Goal: Information Seeking & Learning: Learn about a topic

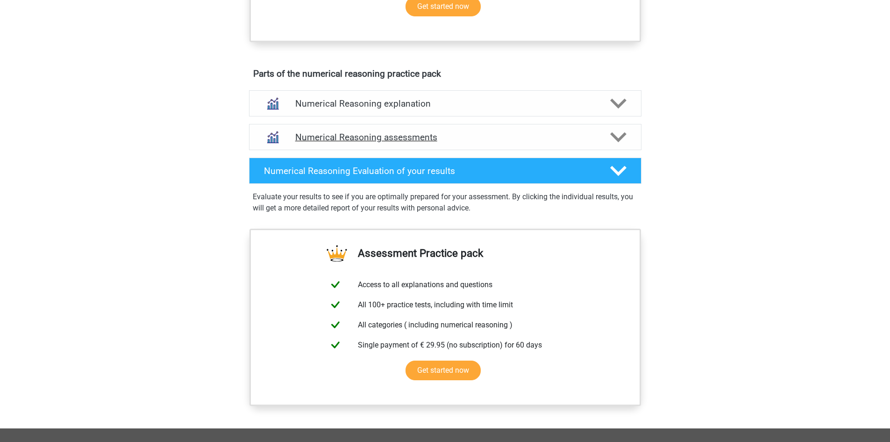
scroll to position [467, 0]
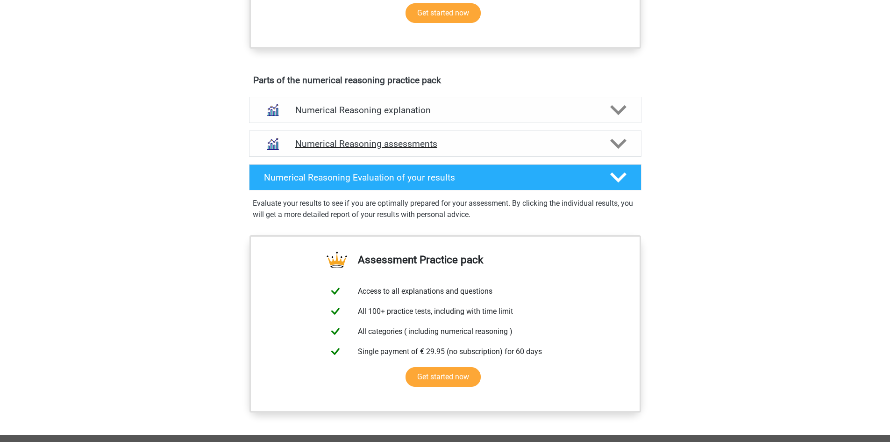
click at [377, 149] on h4 "Numerical Reasoning assessments" at bounding box center [445, 143] width 300 height 11
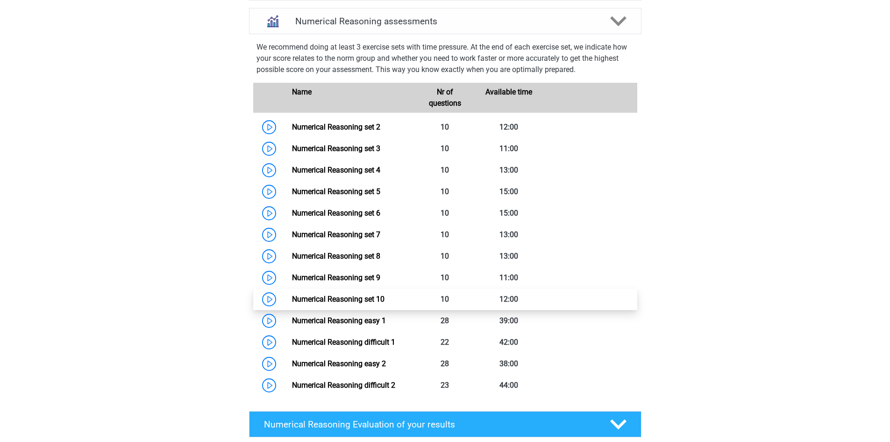
scroll to position [592, 0]
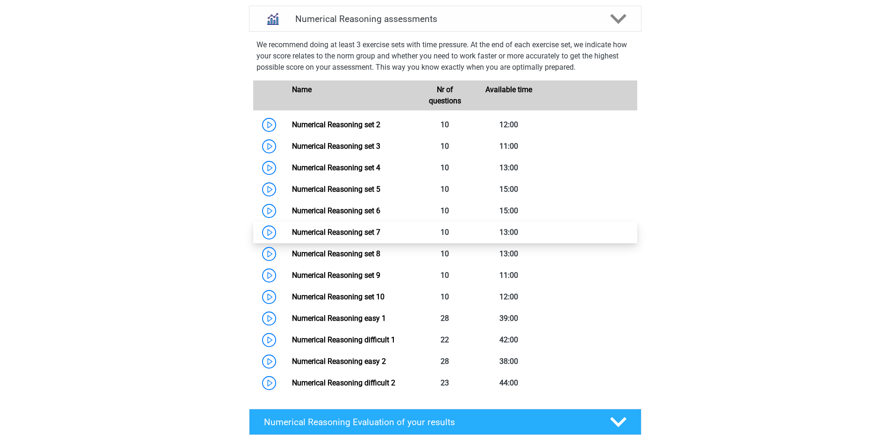
click at [380, 236] on link "Numerical Reasoning set 7" at bounding box center [336, 232] width 88 height 9
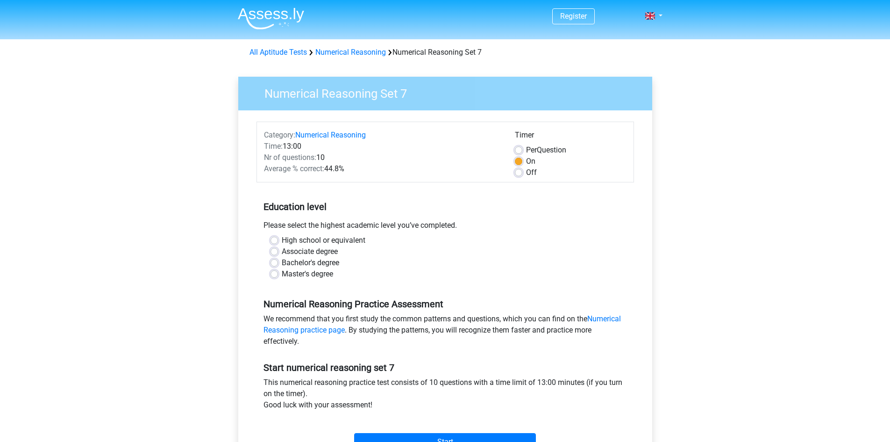
click at [327, 264] on label "Bachelor's degree" at bounding box center [310, 262] width 57 height 11
click at [278, 264] on input "Bachelor's degree" at bounding box center [274, 261] width 7 height 9
radio input "true"
click at [529, 174] on label "Off" at bounding box center [531, 172] width 11 height 11
click at [522, 174] on input "Off" at bounding box center [518, 171] width 7 height 9
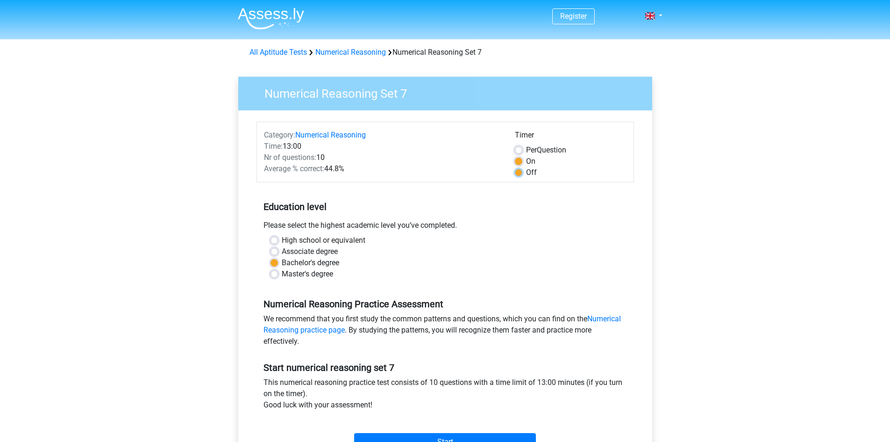
radio input "true"
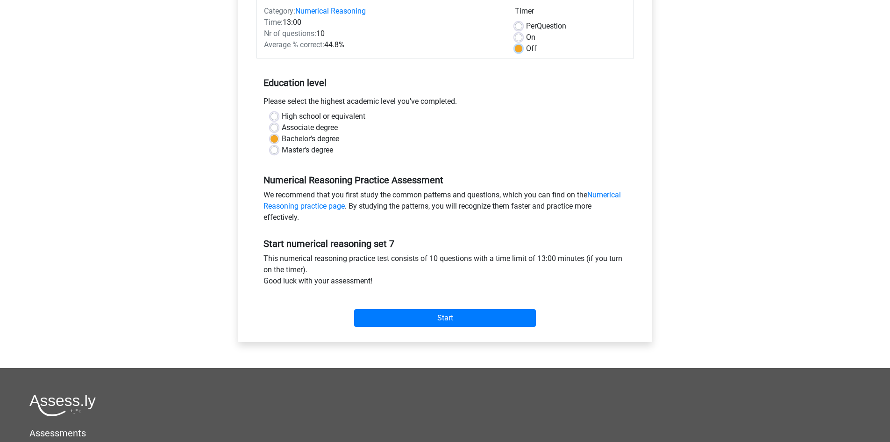
scroll to position [125, 0]
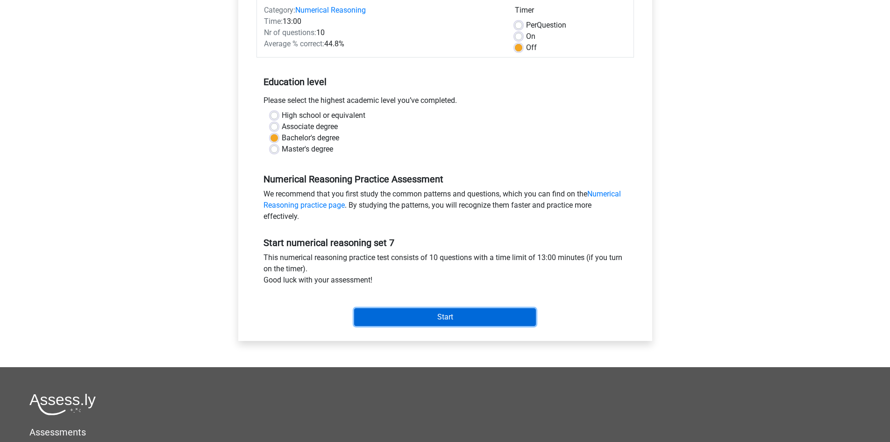
click at [448, 316] on input "Start" at bounding box center [445, 317] width 182 height 18
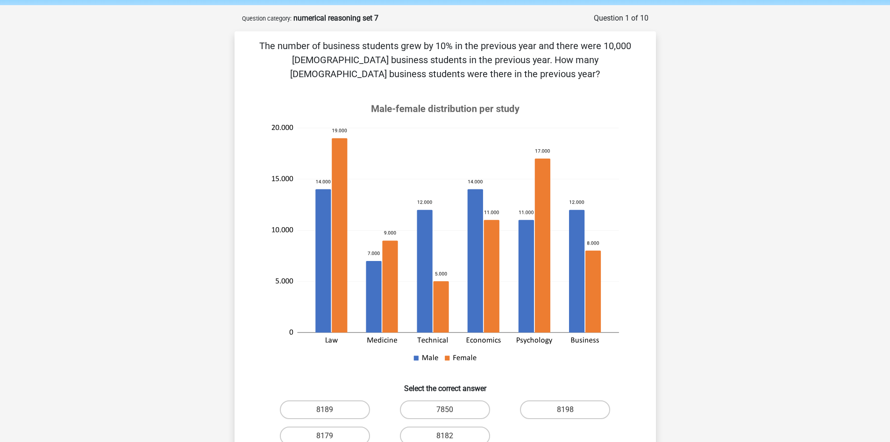
scroll to position [125, 0]
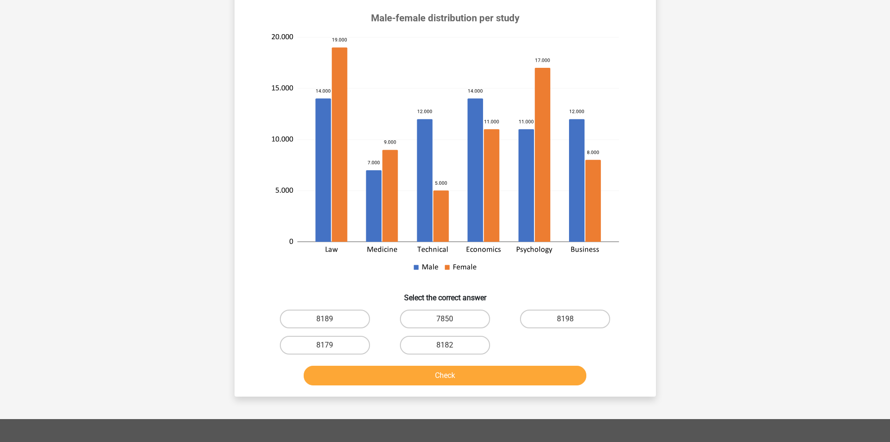
drag, startPoint x: 349, startPoint y: 307, endPoint x: 347, endPoint y: 320, distance: 12.7
click at [348, 308] on div "8189" at bounding box center [325, 319] width 120 height 26
click at [349, 318] on label "8189" at bounding box center [325, 318] width 90 height 19
click at [331, 319] on input "8189" at bounding box center [328, 322] width 6 height 6
radio input "true"
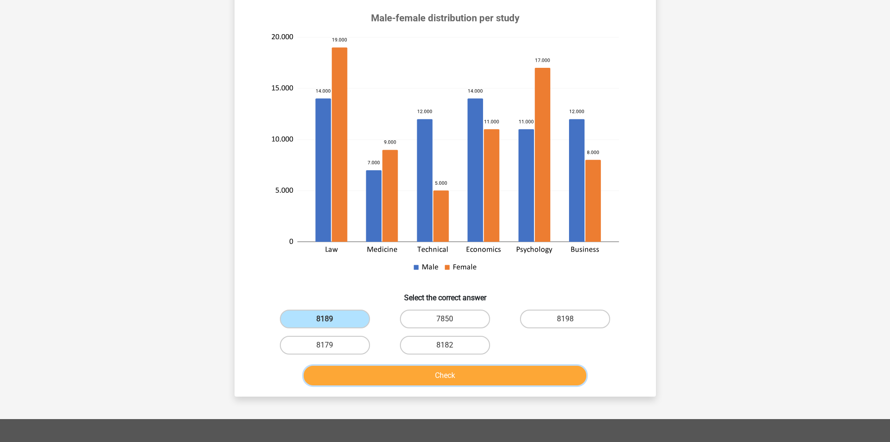
click at [365, 380] on button "Check" at bounding box center [445, 375] width 283 height 20
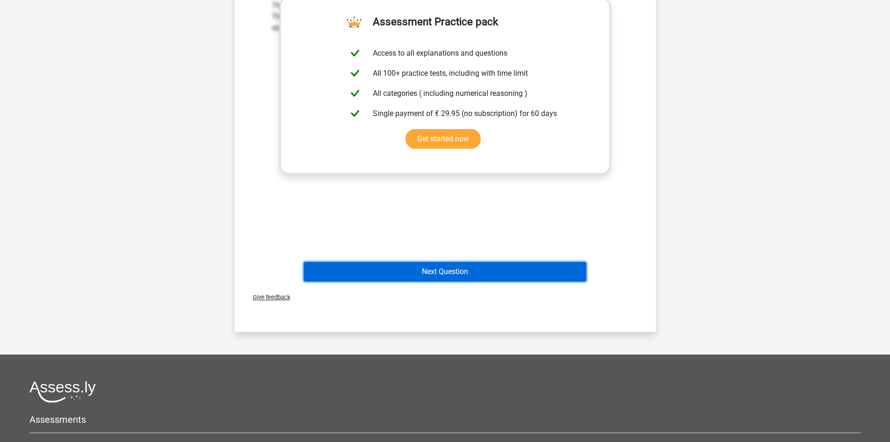
click at [431, 263] on button "Next Question" at bounding box center [445, 272] width 283 height 20
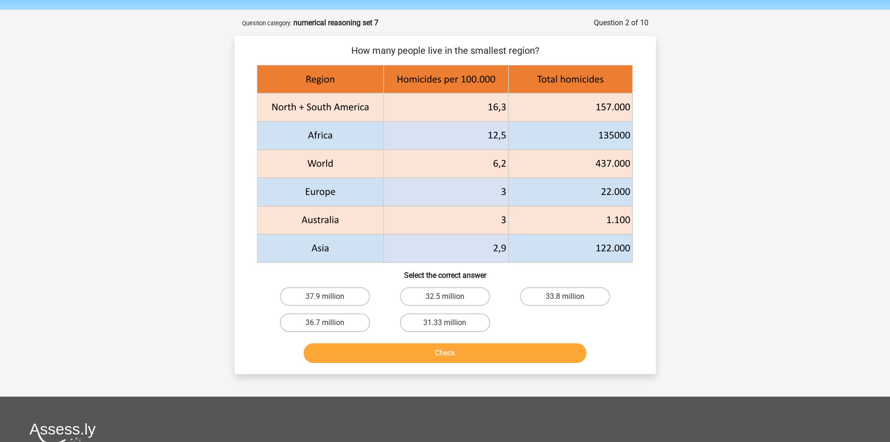
scroll to position [0, 0]
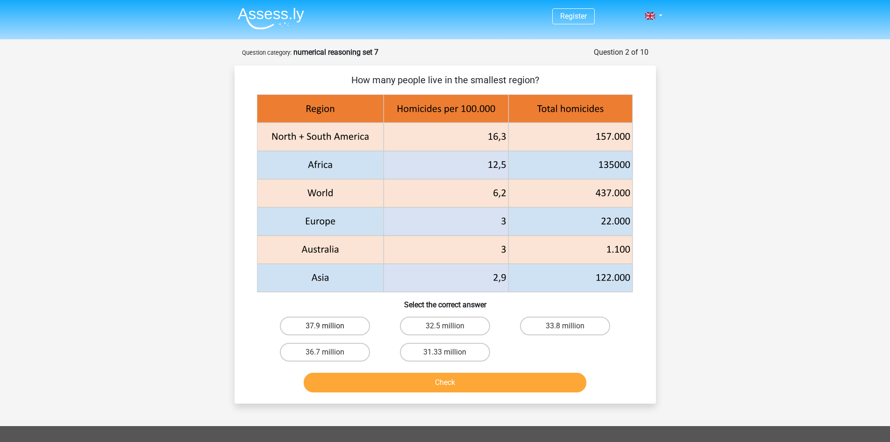
click at [339, 325] on label "37.9 million" at bounding box center [325, 325] width 90 height 19
click at [331, 326] on input "37.9 million" at bounding box center [328, 329] width 6 height 6
radio input "true"
click at [365, 372] on div "Check" at bounding box center [446, 380] width 392 height 31
click at [367, 379] on button "Check" at bounding box center [445, 382] width 283 height 20
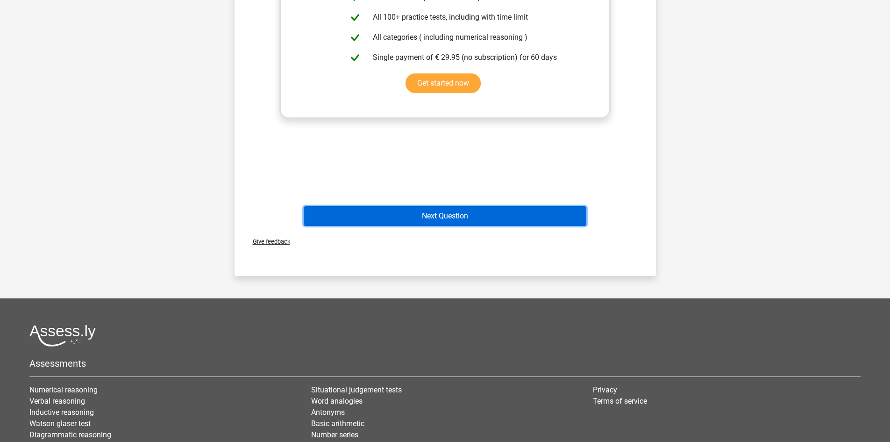
click at [419, 223] on button "Next Question" at bounding box center [445, 216] width 283 height 20
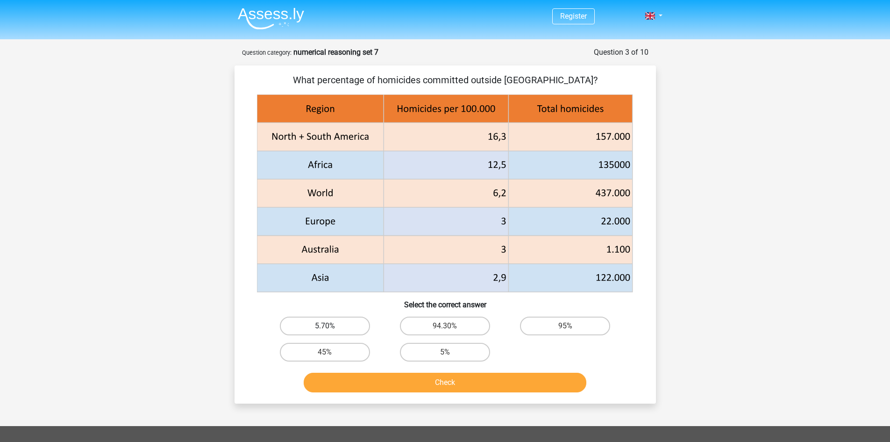
click at [344, 328] on label "5.70%" at bounding box center [325, 325] width 90 height 19
click at [331, 328] on input "5.70%" at bounding box center [328, 329] width 6 height 6
radio input "true"
click at [354, 378] on button "Check" at bounding box center [445, 382] width 283 height 20
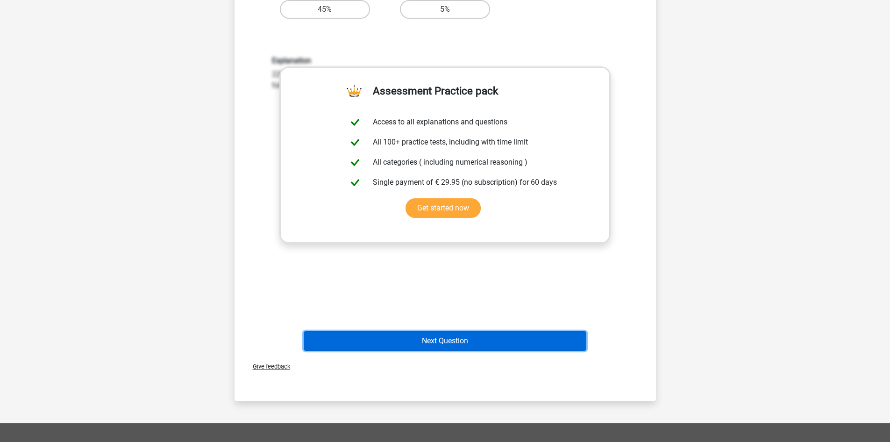
click at [454, 340] on button "Next Question" at bounding box center [445, 341] width 283 height 20
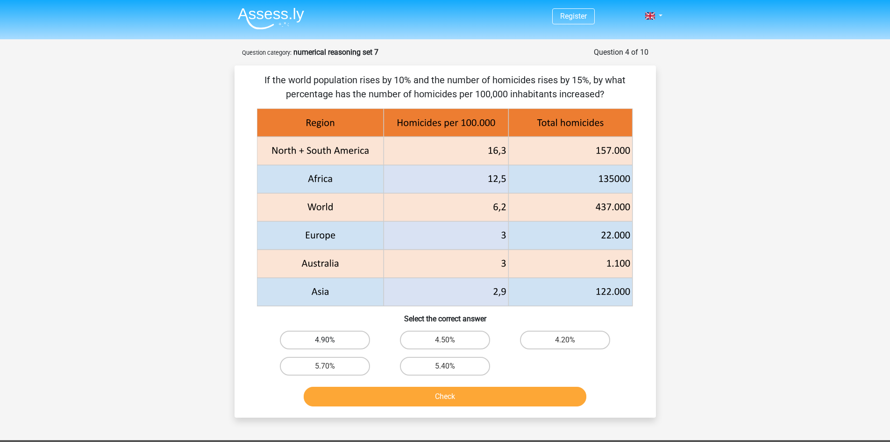
click at [358, 343] on label "4.90%" at bounding box center [325, 339] width 90 height 19
click at [331, 343] on input "4.90%" at bounding box center [328, 343] width 6 height 6
radio input "true"
click at [376, 402] on button "Check" at bounding box center [445, 396] width 283 height 20
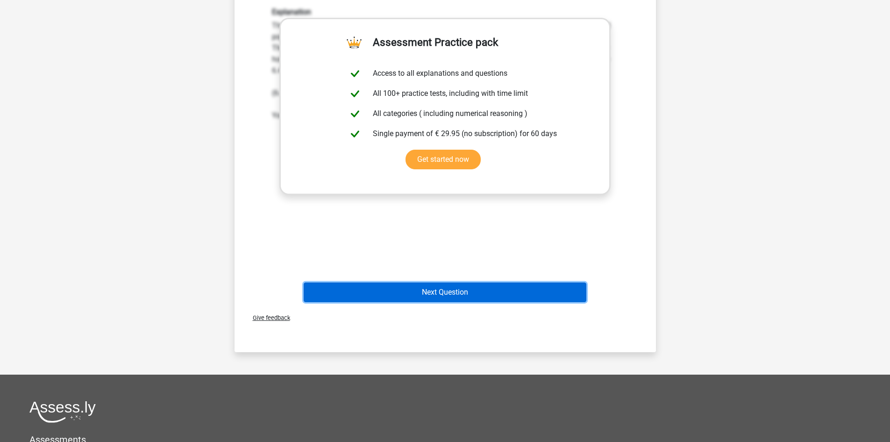
click at [433, 294] on button "Next Question" at bounding box center [445, 292] width 283 height 20
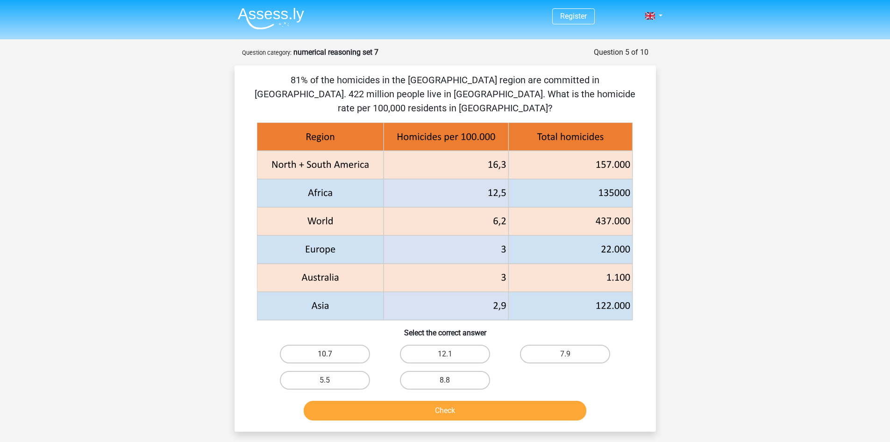
click at [337, 350] on label "10.7" at bounding box center [325, 353] width 90 height 19
click at [331, 354] on input "10.7" at bounding box center [328, 357] width 6 height 6
radio input "true"
click at [379, 417] on button "Check" at bounding box center [445, 410] width 283 height 20
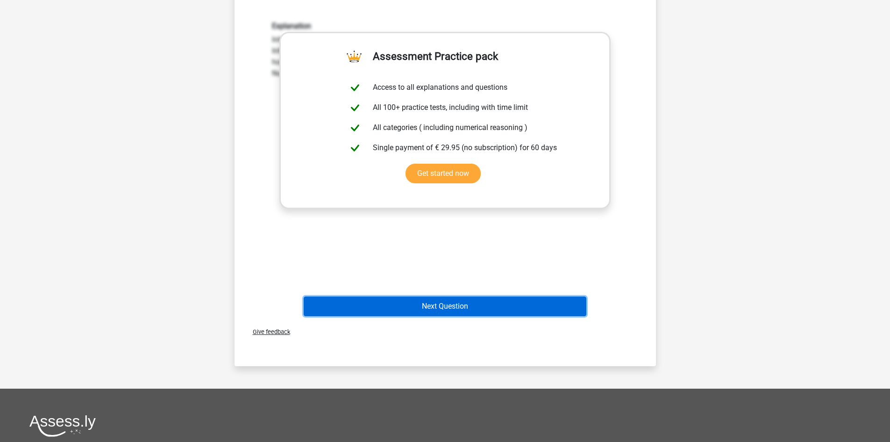
click at [446, 300] on button "Next Question" at bounding box center [445, 306] width 283 height 20
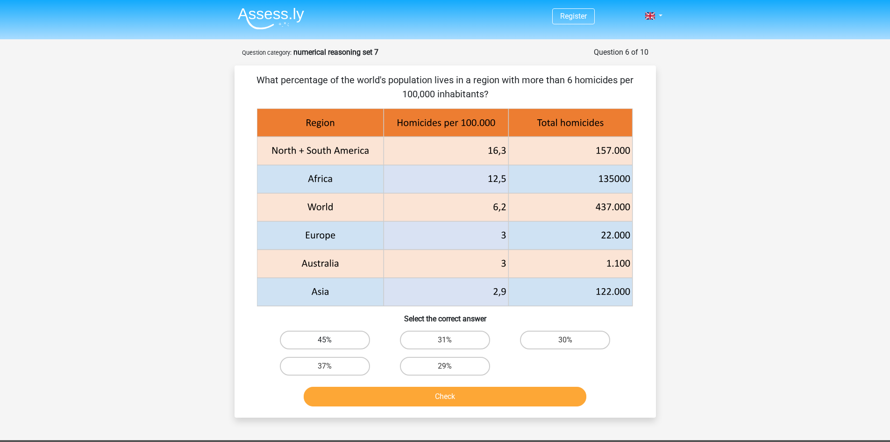
click at [307, 332] on label "45%" at bounding box center [325, 339] width 90 height 19
click at [325, 340] on input "45%" at bounding box center [328, 343] width 6 height 6
radio input "true"
click at [377, 400] on button "Check" at bounding box center [445, 396] width 283 height 20
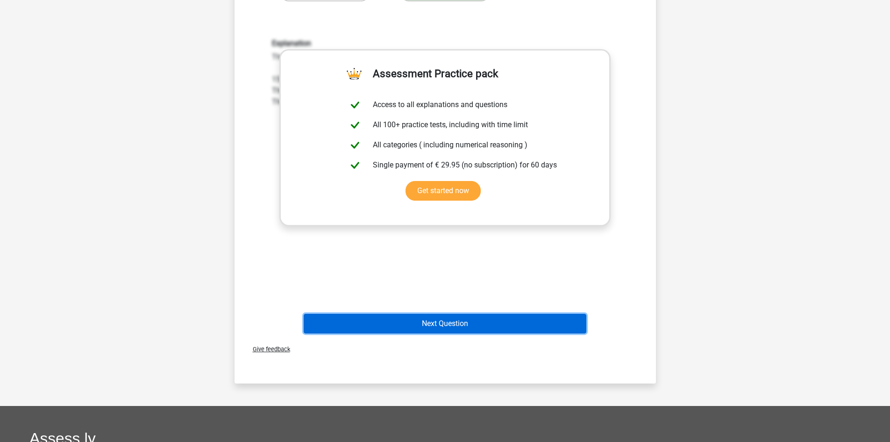
click at [421, 329] on button "Next Question" at bounding box center [445, 324] width 283 height 20
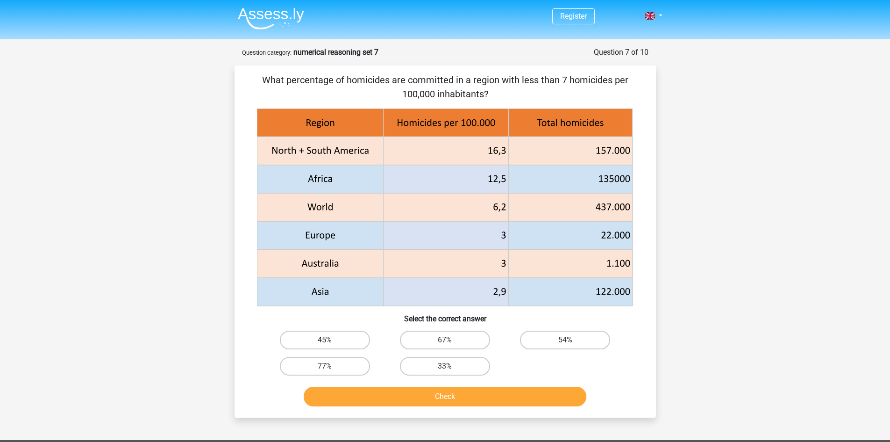
click at [312, 346] on label "45%" at bounding box center [325, 339] width 90 height 19
click at [325, 346] on input "45%" at bounding box center [328, 343] width 6 height 6
radio input "true"
click at [329, 394] on button "Check" at bounding box center [445, 396] width 283 height 20
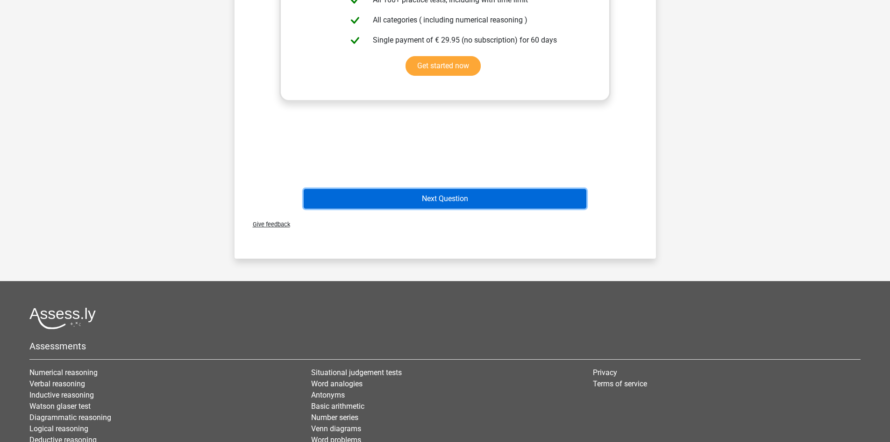
click at [455, 207] on button "Next Question" at bounding box center [445, 199] width 283 height 20
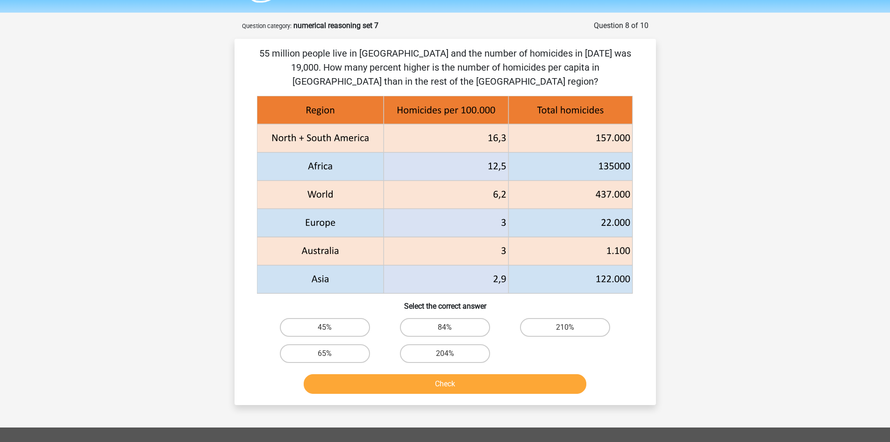
scroll to position [16, 0]
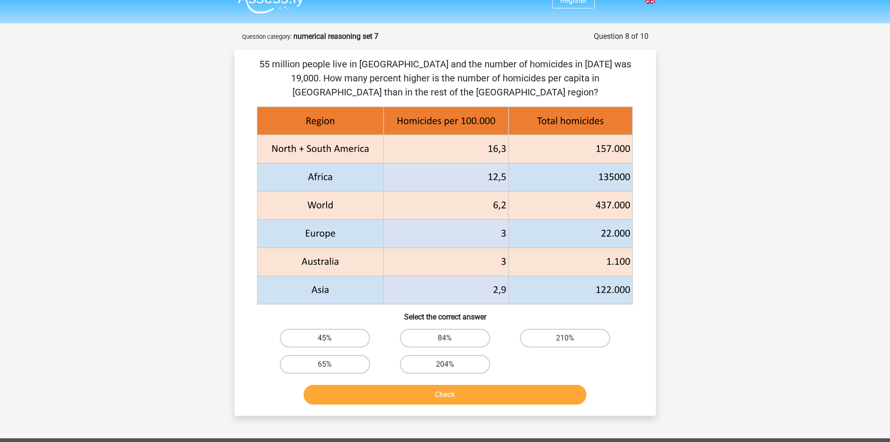
click at [308, 336] on label "45%" at bounding box center [325, 338] width 90 height 19
click at [325, 338] on input "45%" at bounding box center [328, 341] width 6 height 6
radio input "true"
click at [364, 387] on button "Check" at bounding box center [445, 395] width 283 height 20
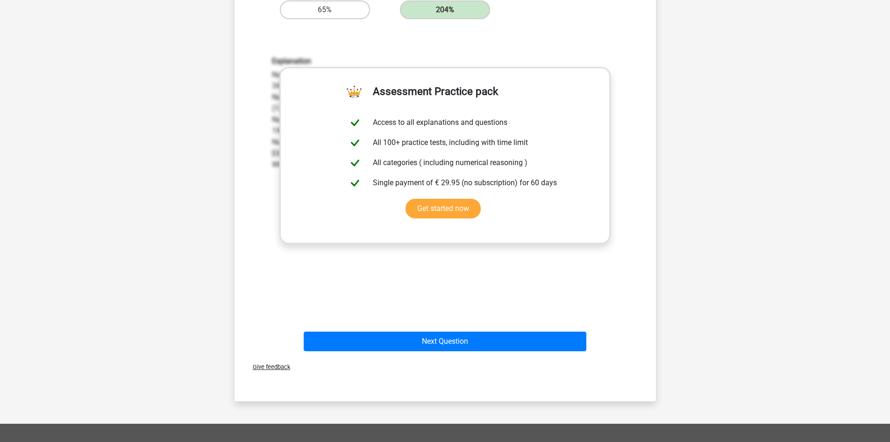
scroll to position [374, 0]
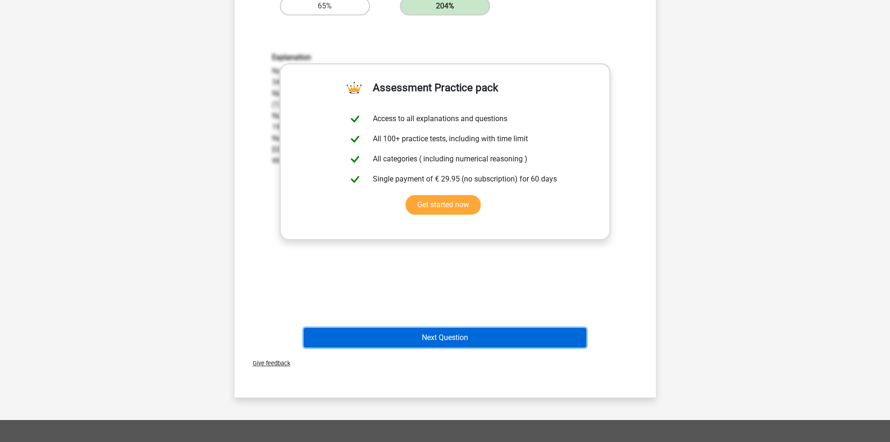
click at [482, 338] on button "Next Question" at bounding box center [445, 338] width 283 height 20
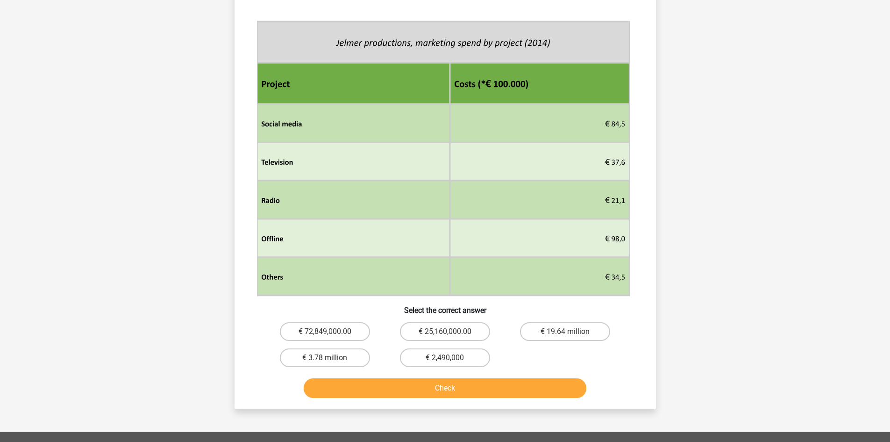
scroll to position [421, 0]
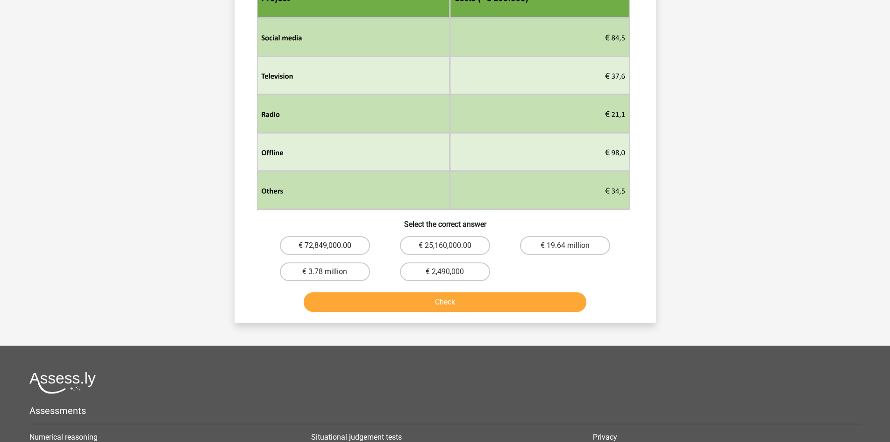
click at [331, 243] on label "€ 72,849,000.00" at bounding box center [325, 245] width 90 height 19
click at [331, 245] on input "€ 72,849,000.00" at bounding box center [328, 248] width 6 height 6
radio input "true"
click at [413, 302] on button "Check" at bounding box center [445, 302] width 283 height 20
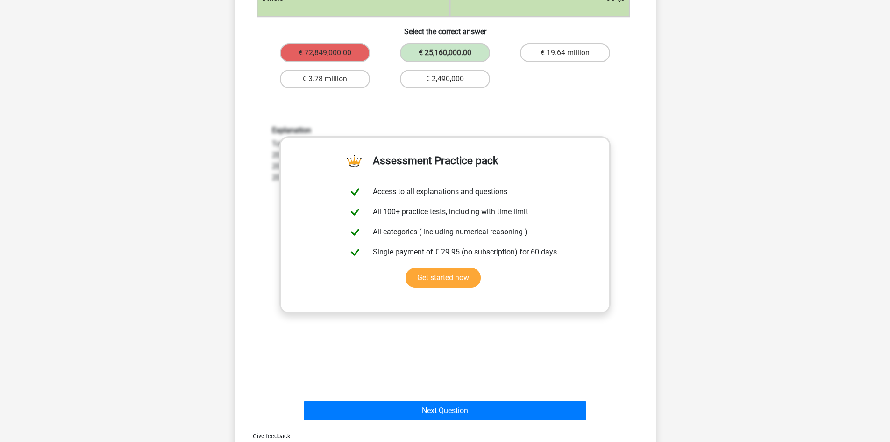
scroll to position [670, 0]
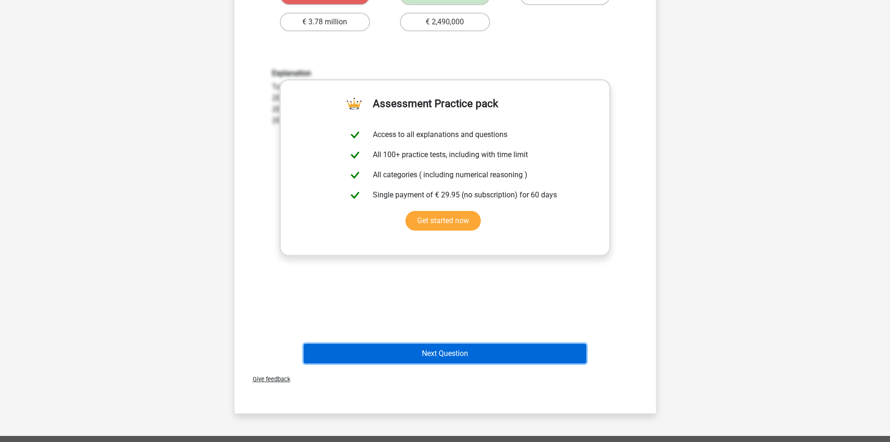
click at [504, 349] on button "Next Question" at bounding box center [445, 353] width 283 height 20
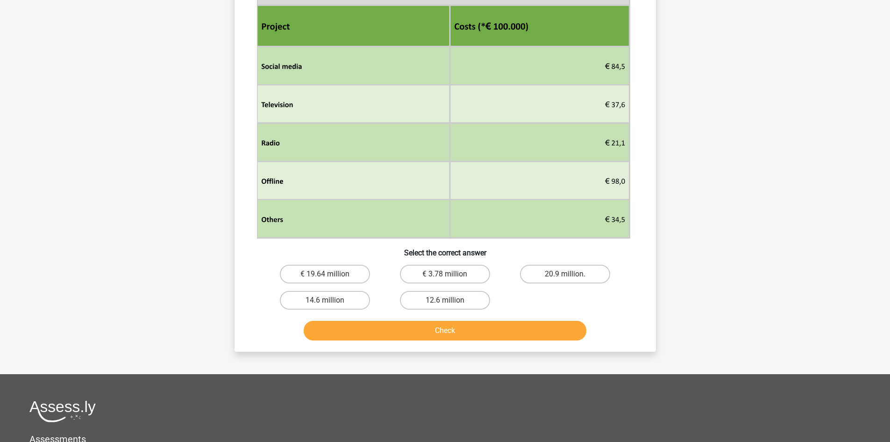
scroll to position [467, 0]
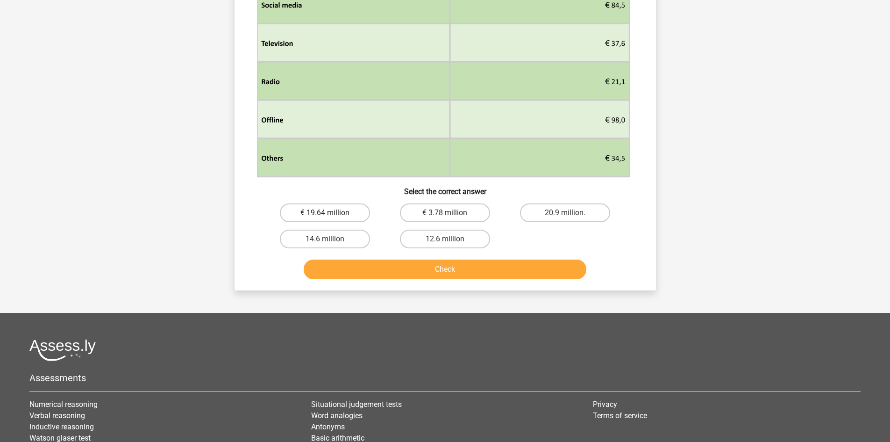
click at [354, 208] on label "€ 19.64 million" at bounding box center [325, 212] width 90 height 19
click at [331, 213] on input "€ 19.64 million" at bounding box center [328, 216] width 6 height 6
radio input "true"
click at [396, 268] on button "Check" at bounding box center [445, 269] width 283 height 20
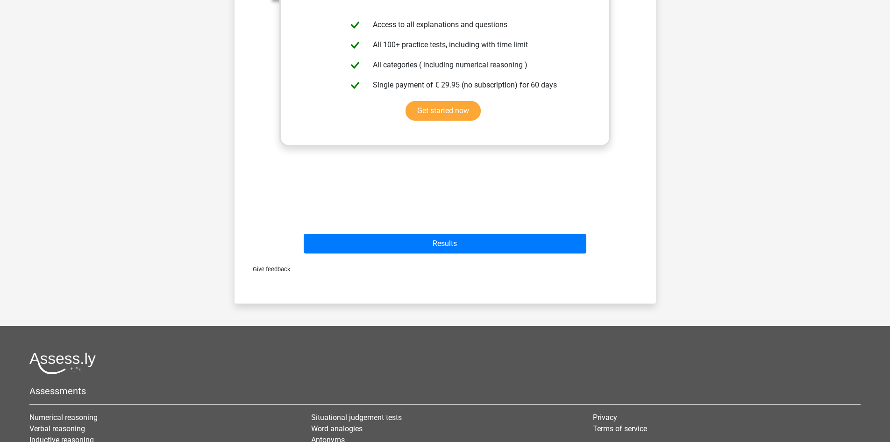
scroll to position [810, 0]
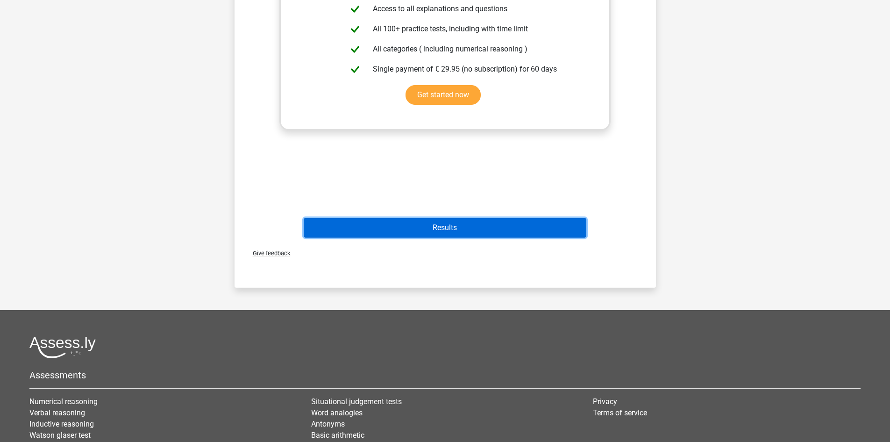
click at [466, 229] on button "Results" at bounding box center [445, 228] width 283 height 20
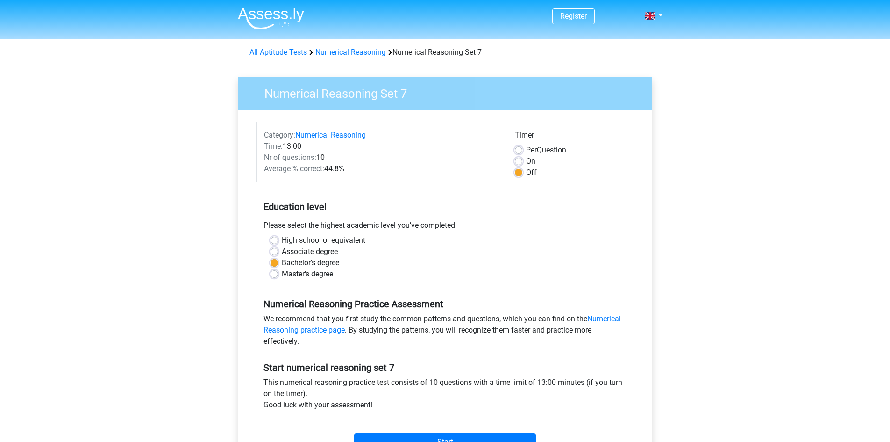
scroll to position [125, 0]
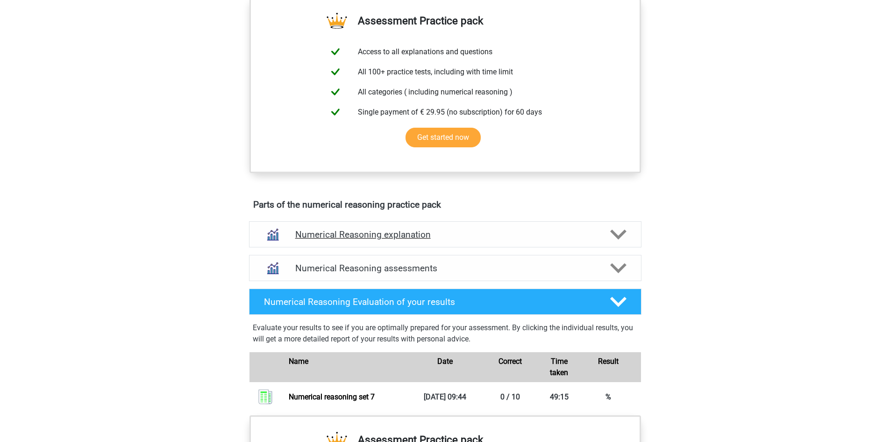
scroll to position [374, 0]
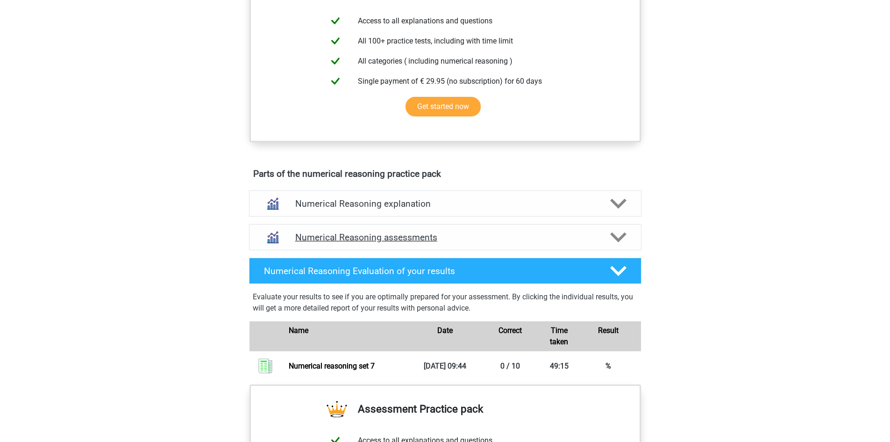
click at [412, 243] on h4 "Numerical Reasoning assessments" at bounding box center [445, 237] width 300 height 11
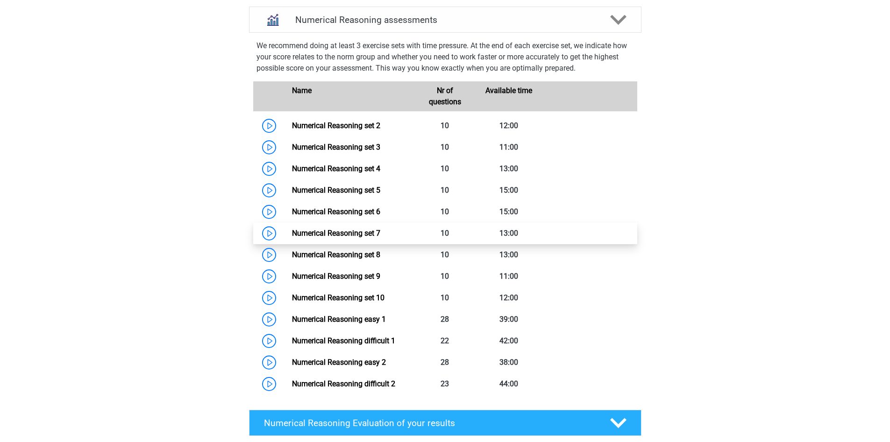
scroll to position [592, 0]
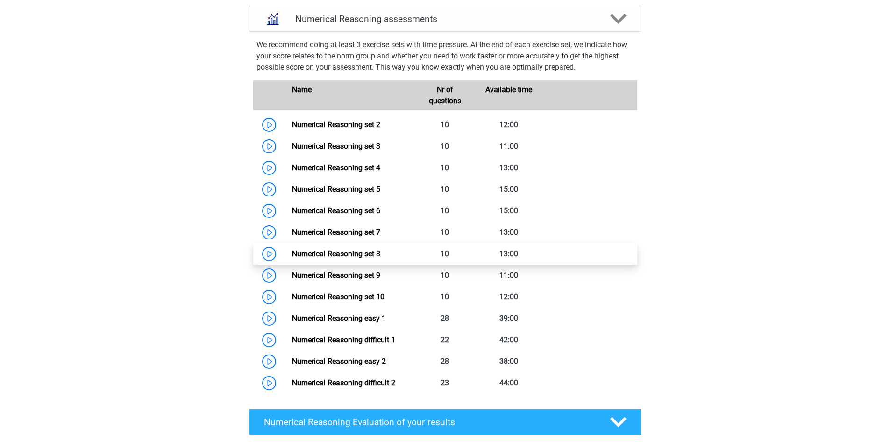
click at [371, 258] on link "Numerical Reasoning set 8" at bounding box center [336, 253] width 88 height 9
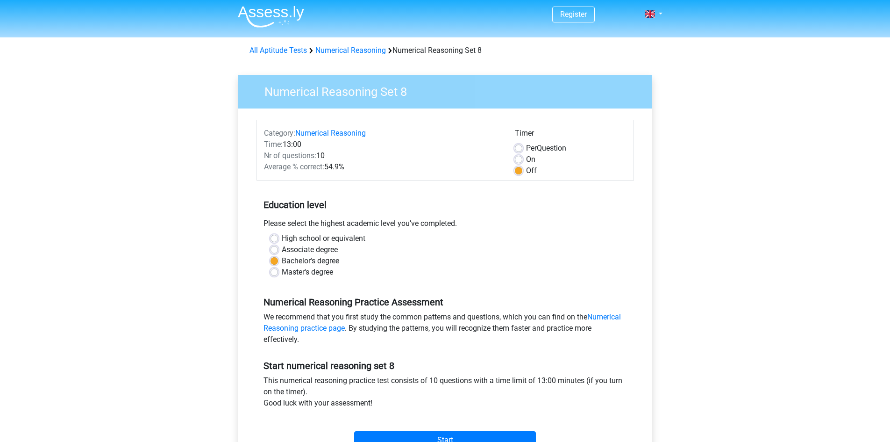
scroll to position [93, 0]
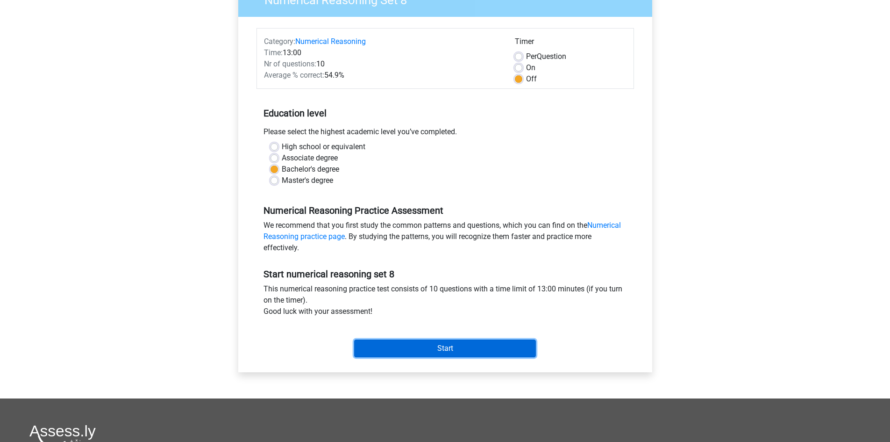
click at [466, 350] on input "Start" at bounding box center [445, 348] width 182 height 18
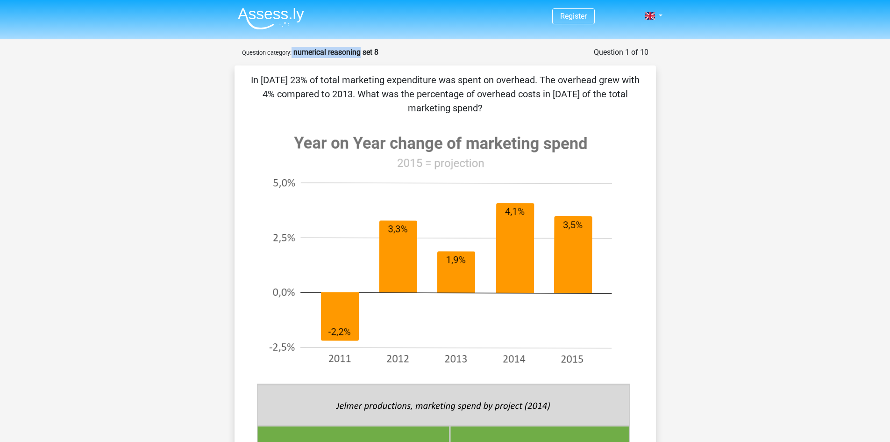
drag, startPoint x: 293, startPoint y: 53, endPoint x: 362, endPoint y: 50, distance: 69.2
click at [362, 50] on div "Question 1 of 10 Question category: numerical reasoning set 8" at bounding box center [445, 52] width 407 height 11
click at [362, 50] on strong "numerical reasoning set 8" at bounding box center [335, 52] width 85 height 9
drag, startPoint x: 294, startPoint y: 53, endPoint x: 380, endPoint y: 50, distance: 86.5
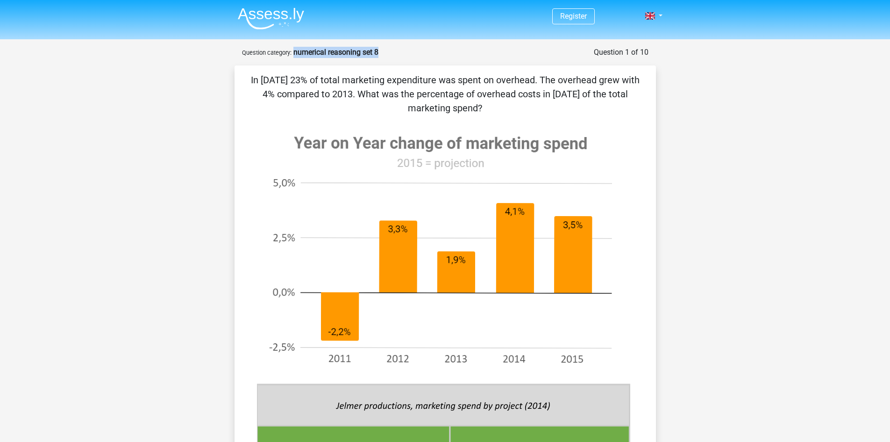
copy strong "numerical reasoning set 8"
click at [506, 81] on p "In 2014 23% of total marketing expenditure was spent on overhead. The overhead …" at bounding box center [446, 94] width 392 height 42
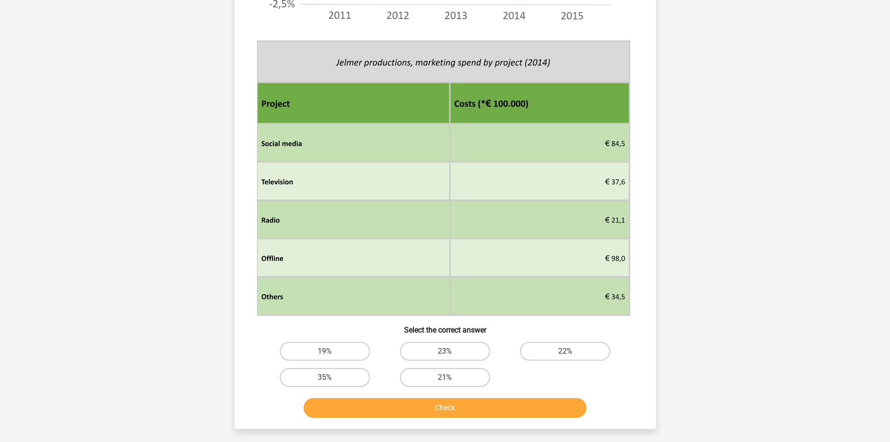
scroll to position [436, 0]
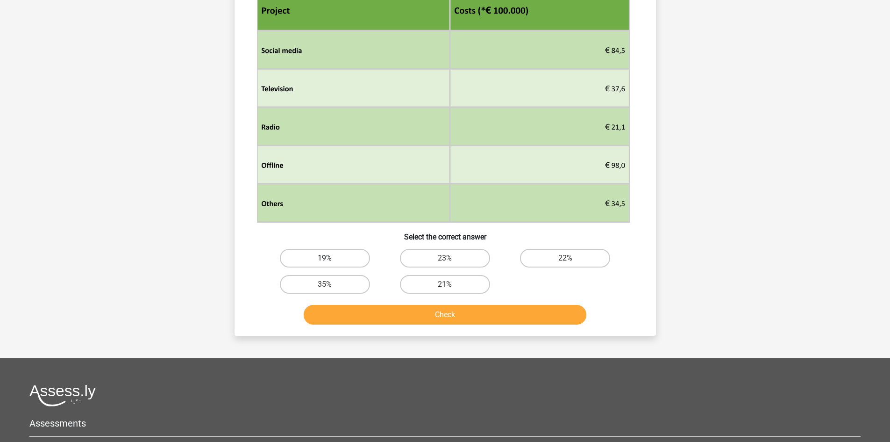
click at [339, 257] on label "19%" at bounding box center [325, 258] width 90 height 19
click at [331, 258] on input "19%" at bounding box center [328, 261] width 6 height 6
radio input "true"
click at [368, 320] on button "Check" at bounding box center [445, 315] width 283 height 20
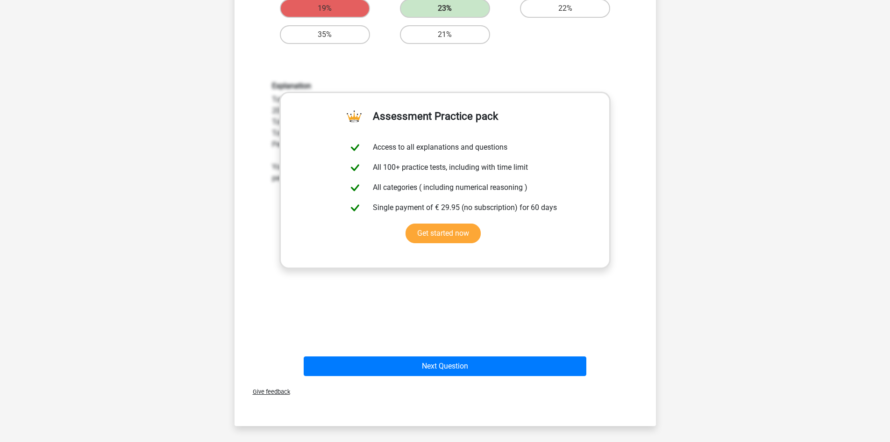
scroll to position [841, 0]
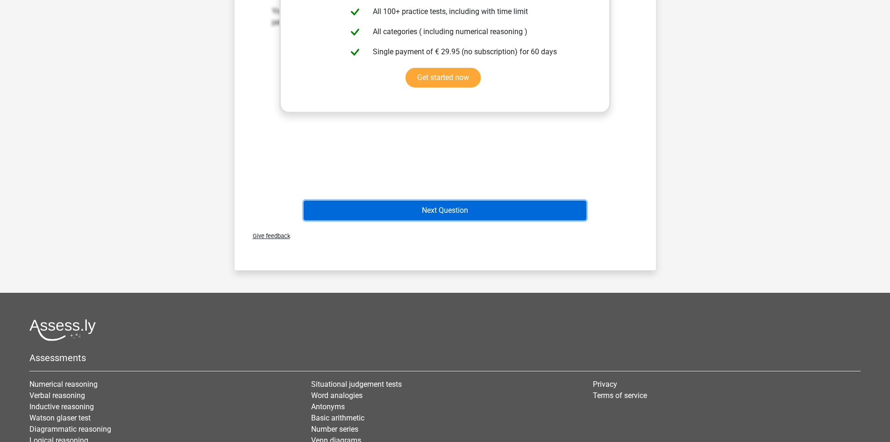
click at [461, 210] on button "Next Question" at bounding box center [445, 210] width 283 height 20
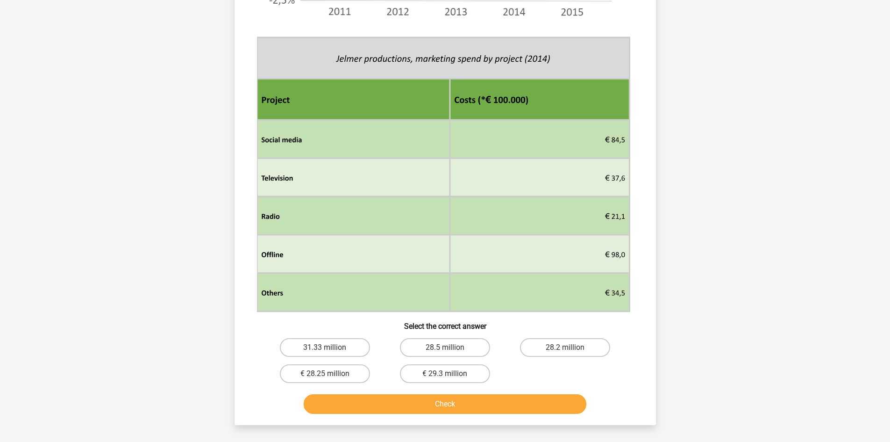
scroll to position [405, 0]
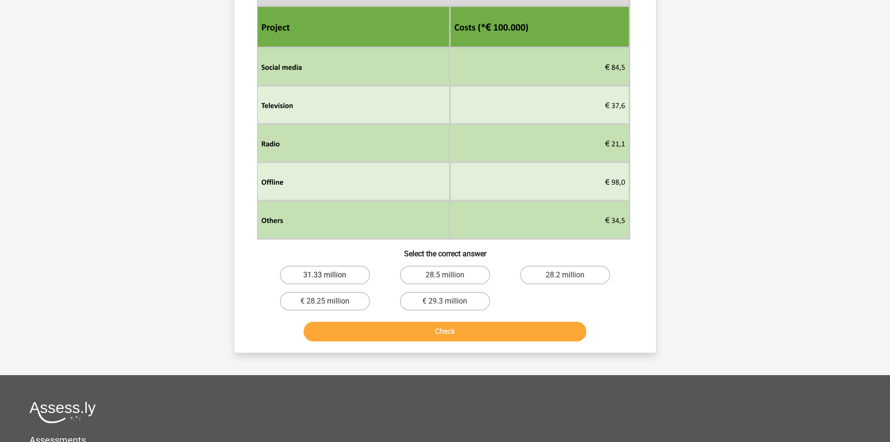
drag, startPoint x: 330, startPoint y: 271, endPoint x: 332, endPoint y: 277, distance: 6.4
click at [330, 271] on label "31.33 million" at bounding box center [325, 274] width 90 height 19
click at [330, 275] on input "31.33 million" at bounding box center [328, 278] width 6 height 6
radio input "true"
click at [367, 331] on button "Check" at bounding box center [445, 332] width 283 height 20
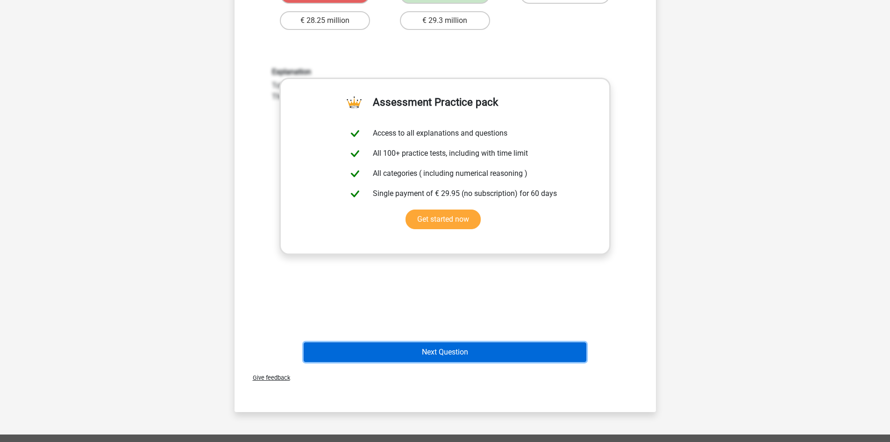
click at [467, 351] on button "Next Question" at bounding box center [445, 352] width 283 height 20
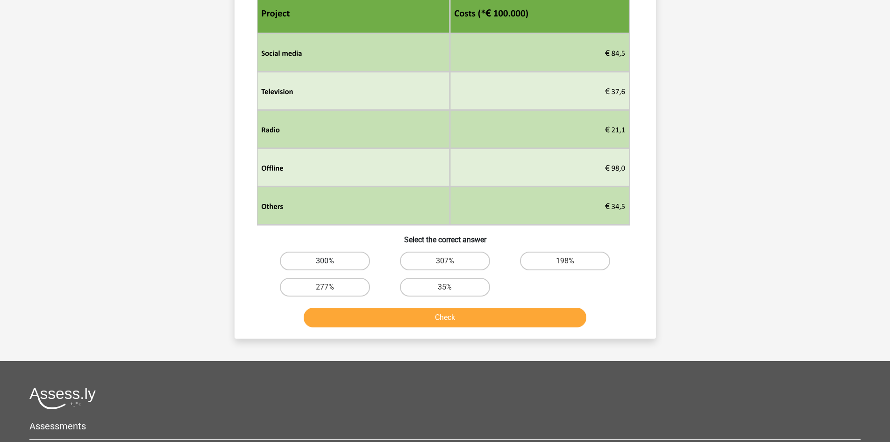
click at [321, 264] on label "300%" at bounding box center [325, 260] width 90 height 19
click at [325, 264] on input "300%" at bounding box center [328, 264] width 6 height 6
radio input "true"
click at [391, 314] on button "Check" at bounding box center [445, 317] width 283 height 20
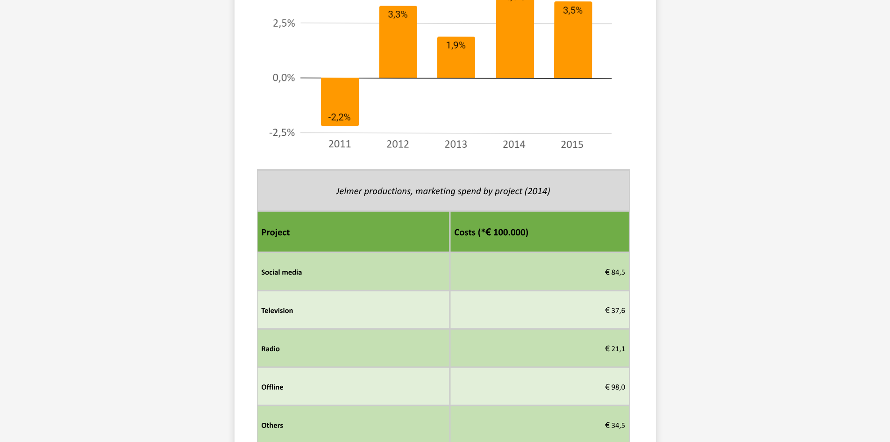
scroll to position [280, 0]
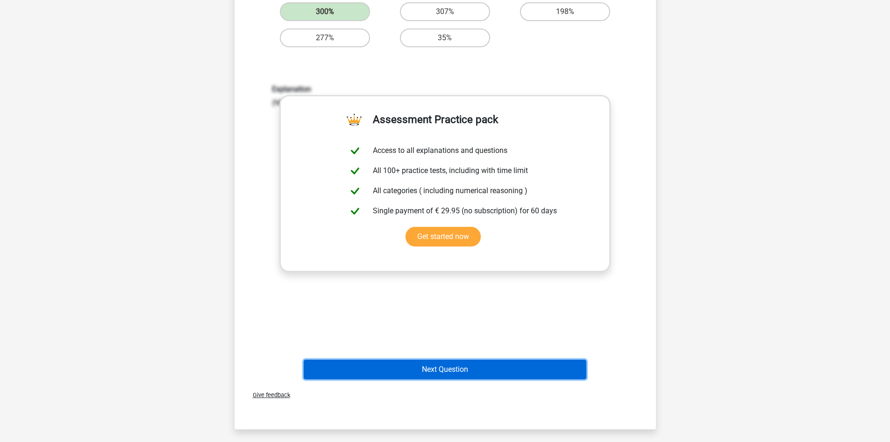
click at [451, 369] on button "Next Question" at bounding box center [445, 369] width 283 height 20
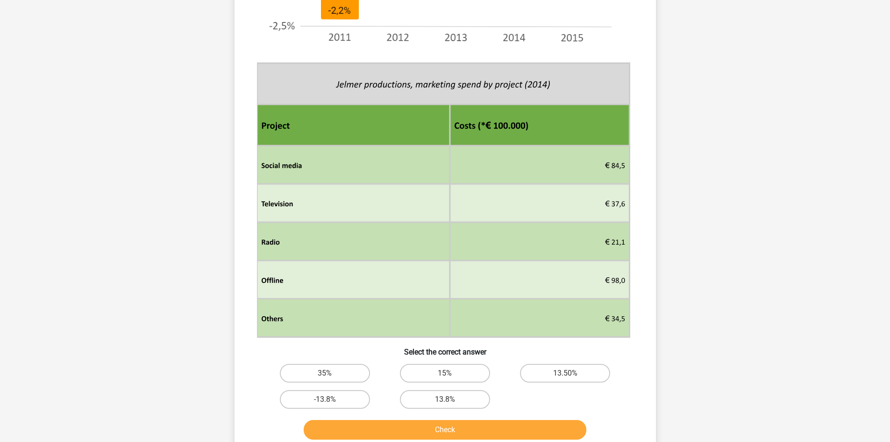
scroll to position [405, 0]
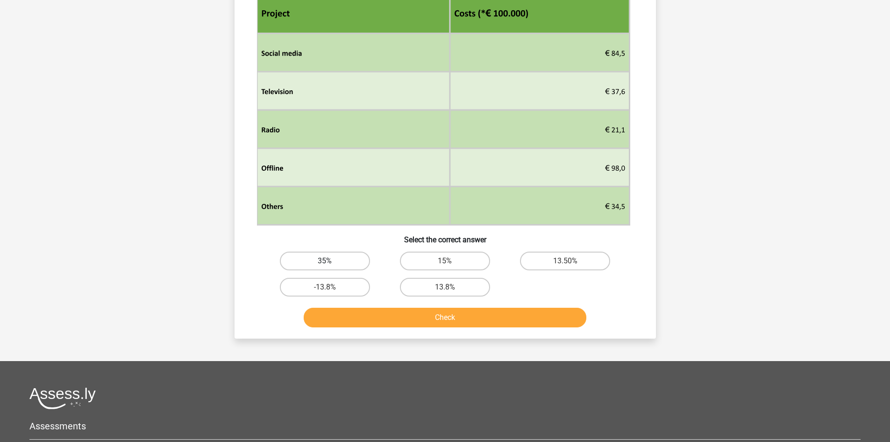
click at [348, 264] on label "35%" at bounding box center [325, 260] width 90 height 19
click at [331, 264] on input "35%" at bounding box center [328, 264] width 6 height 6
radio input "true"
click at [360, 318] on button "Check" at bounding box center [445, 317] width 283 height 20
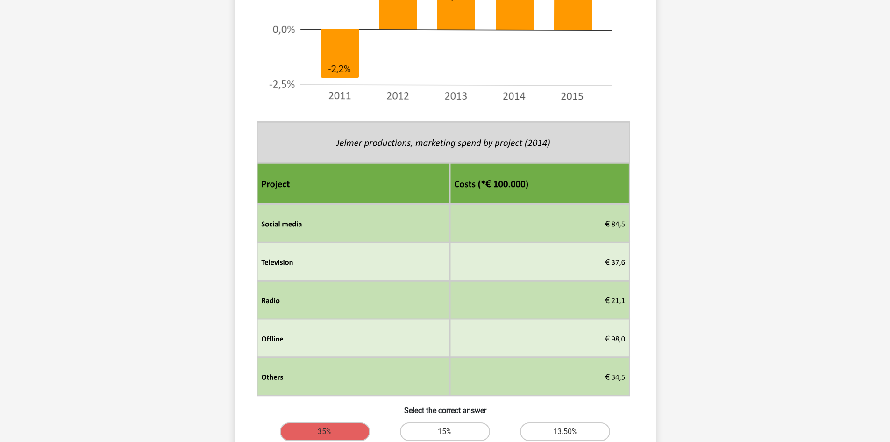
scroll to position [280, 0]
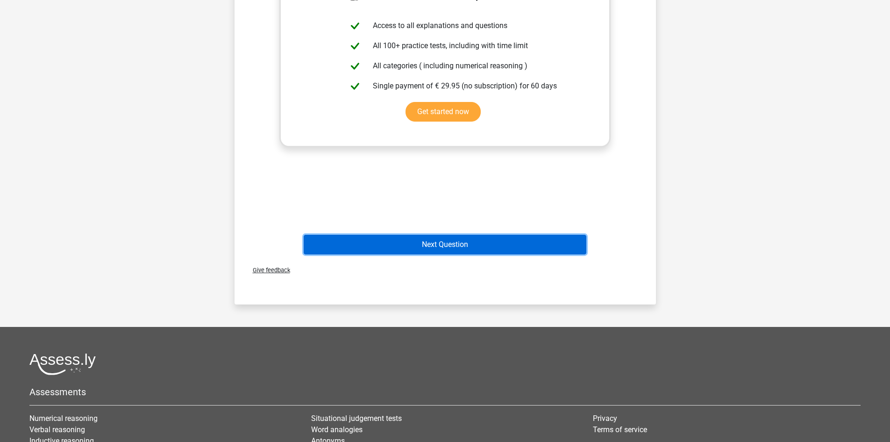
click at [459, 243] on button "Next Question" at bounding box center [445, 245] width 283 height 20
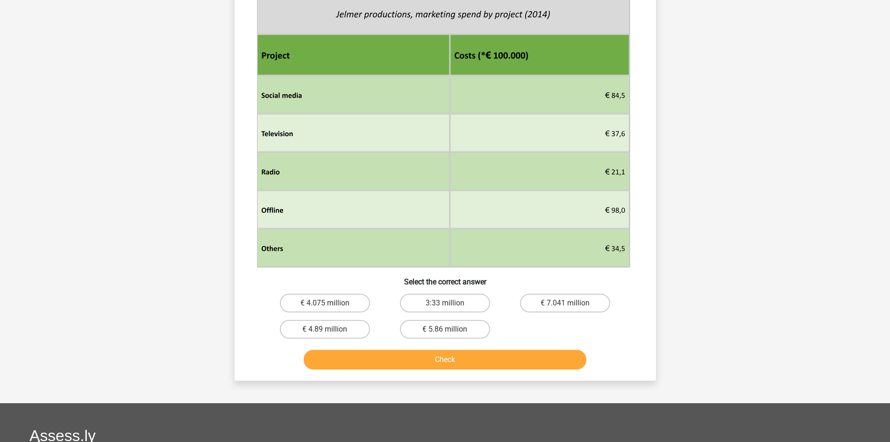
scroll to position [405, 0]
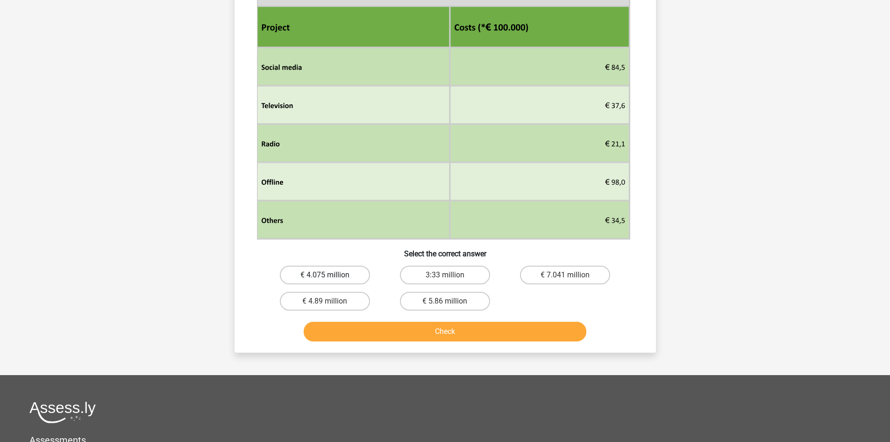
click at [318, 271] on label "€ 4.075 million" at bounding box center [325, 274] width 90 height 19
click at [325, 275] on input "€ 4.075 million" at bounding box center [328, 278] width 6 height 6
radio input "true"
click at [385, 329] on button "Check" at bounding box center [445, 332] width 283 height 20
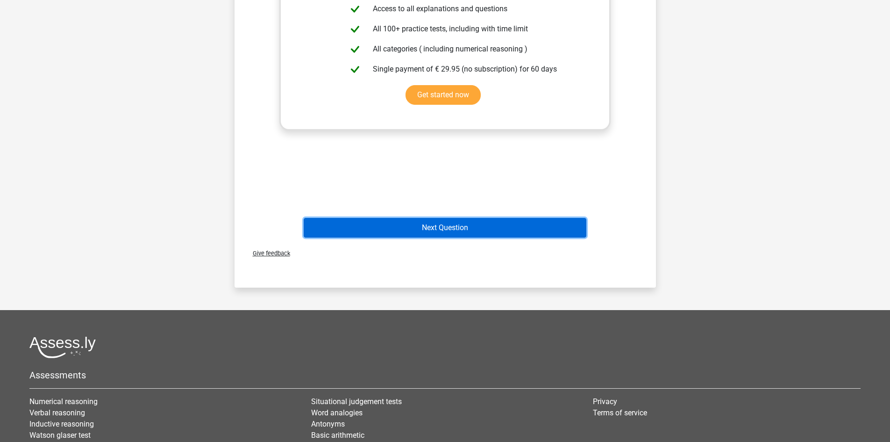
click at [481, 227] on button "Next Question" at bounding box center [445, 228] width 283 height 20
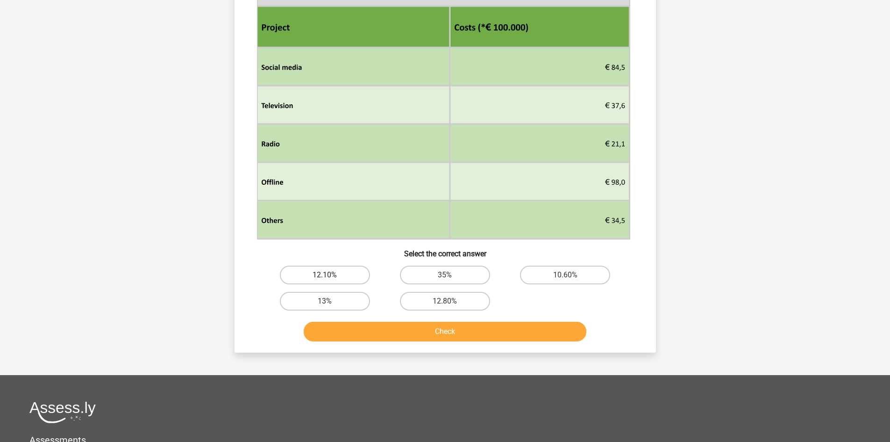
click at [315, 272] on label "12.10%" at bounding box center [325, 274] width 90 height 19
click at [325, 275] on input "12.10%" at bounding box center [328, 278] width 6 height 6
radio input "true"
click at [362, 326] on button "Check" at bounding box center [445, 332] width 283 height 20
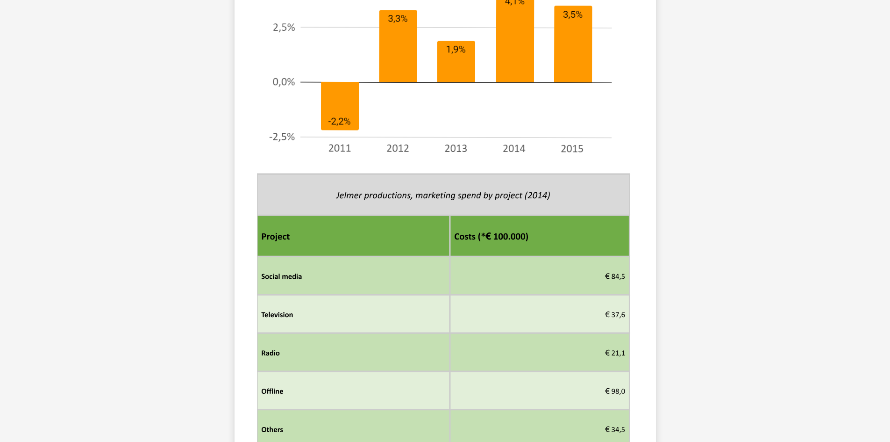
scroll to position [280, 0]
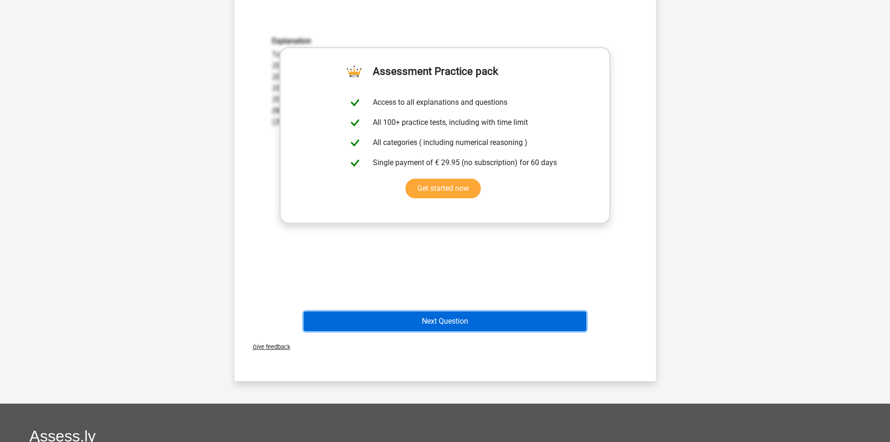
click at [472, 324] on button "Next Question" at bounding box center [445, 321] width 283 height 20
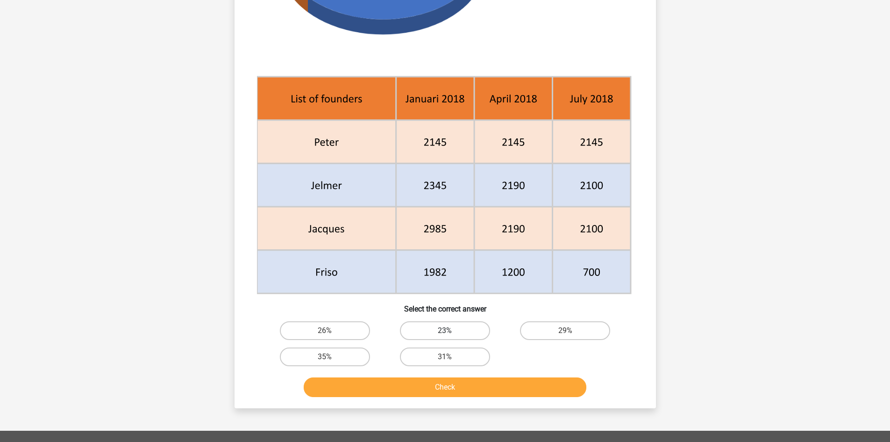
scroll to position [374, 0]
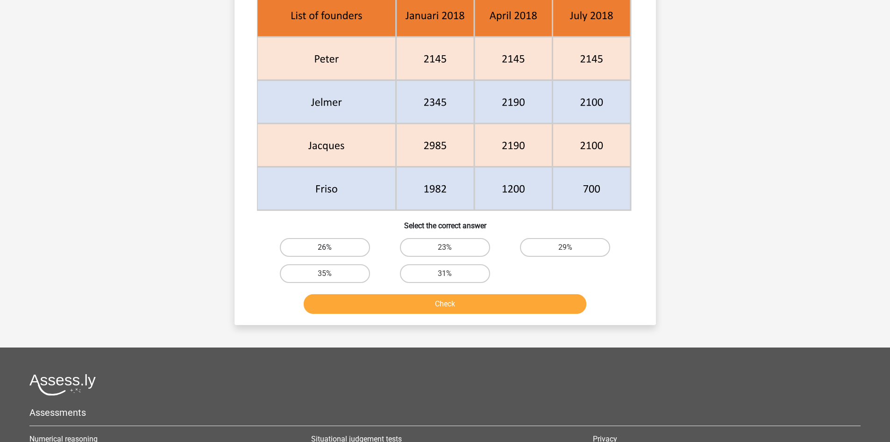
click at [355, 245] on label "26%" at bounding box center [325, 247] width 90 height 19
click at [331, 247] on input "26%" at bounding box center [328, 250] width 6 height 6
radio input "true"
click at [395, 310] on button "Check" at bounding box center [445, 304] width 283 height 20
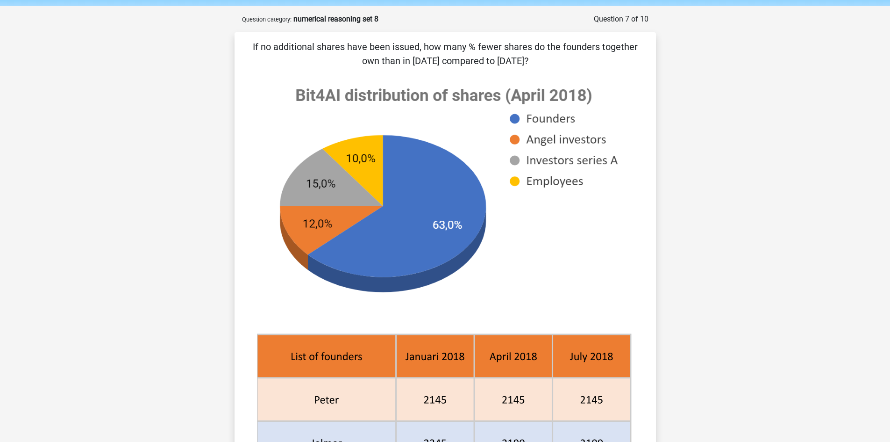
scroll to position [0, 0]
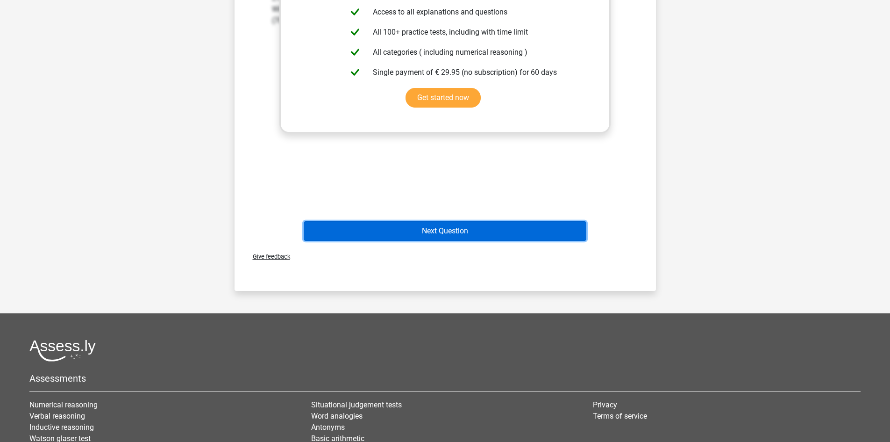
click at [486, 237] on button "Next Question" at bounding box center [445, 231] width 283 height 20
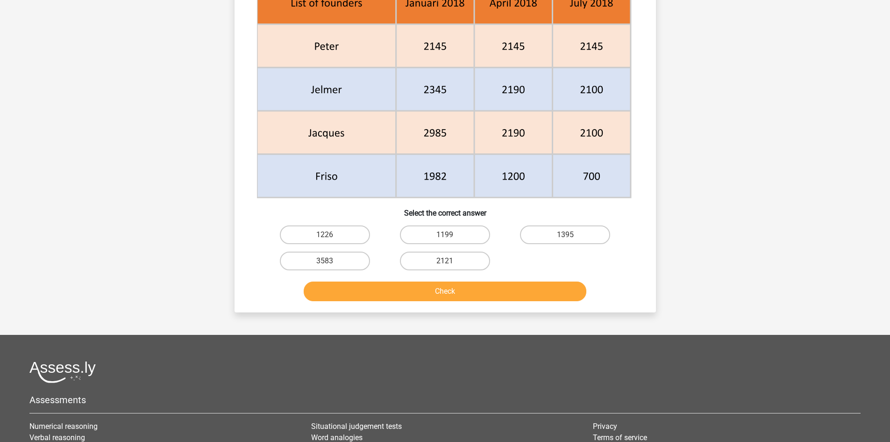
scroll to position [374, 0]
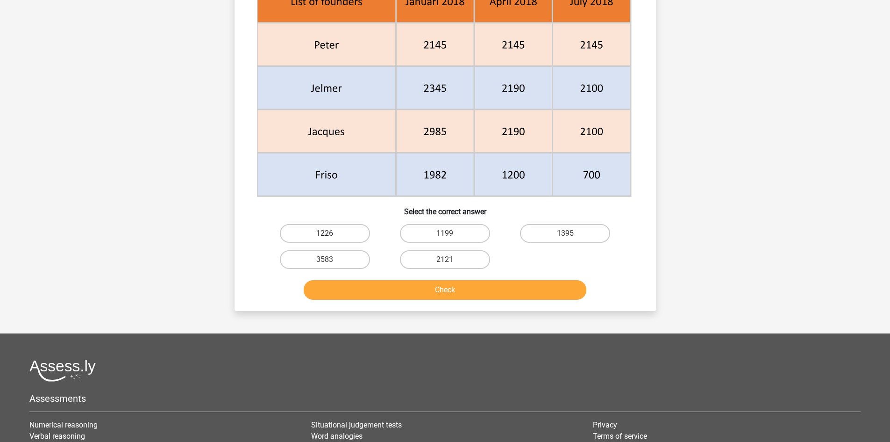
click at [345, 232] on label "1226" at bounding box center [325, 233] width 90 height 19
click at [331, 233] on input "1226" at bounding box center [328, 236] width 6 height 6
radio input "true"
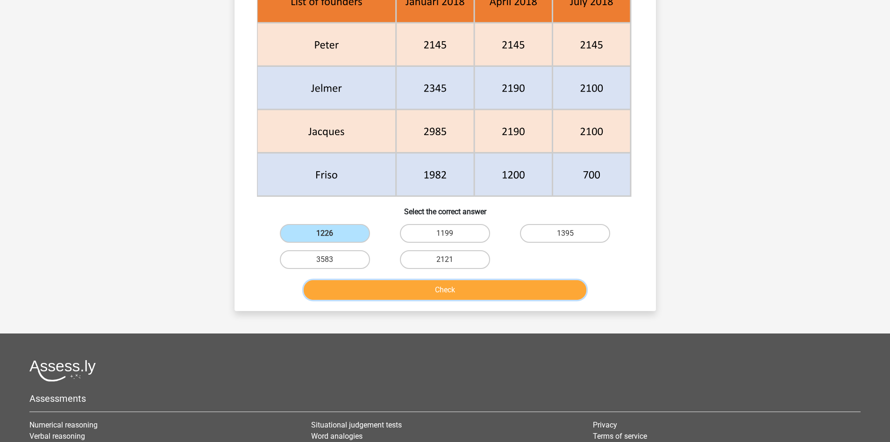
click at [376, 287] on button "Check" at bounding box center [445, 290] width 283 height 20
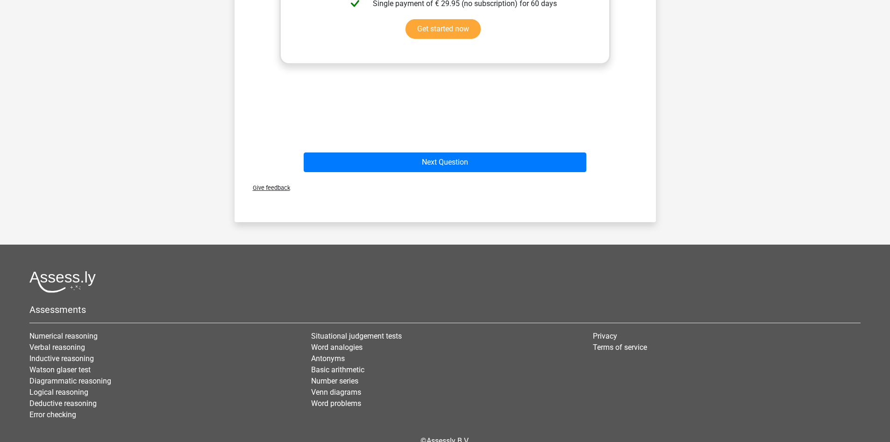
scroll to position [810, 0]
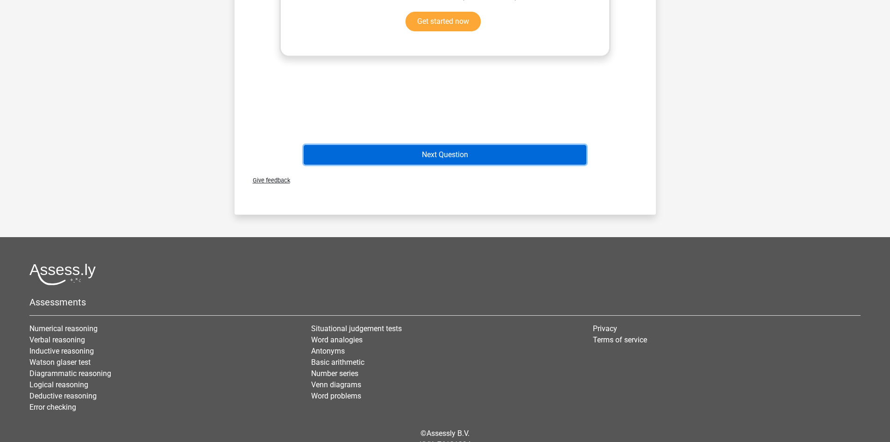
click at [490, 157] on button "Next Question" at bounding box center [445, 155] width 283 height 20
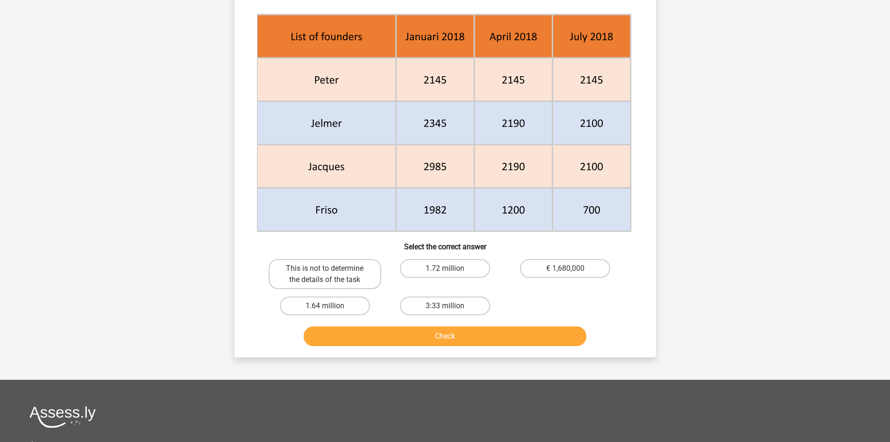
scroll to position [390, 0]
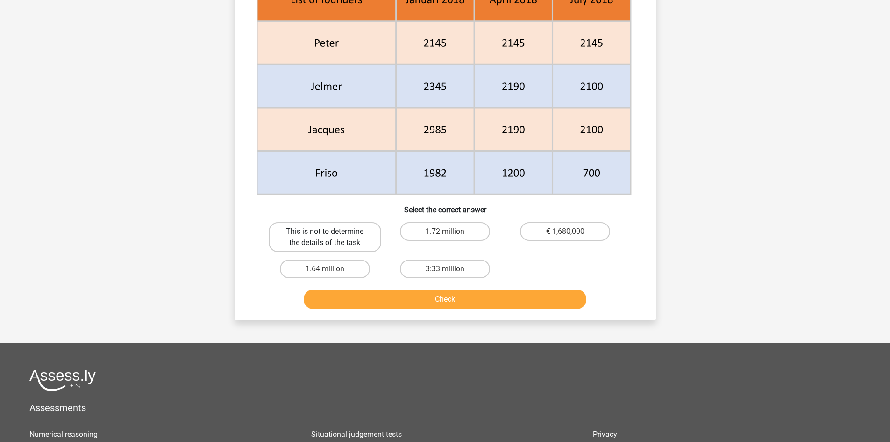
click at [349, 233] on label "This is not to determine the details of the task" at bounding box center [325, 237] width 113 height 30
click at [331, 233] on input "This is not to determine the details of the task" at bounding box center [328, 234] width 6 height 6
radio input "true"
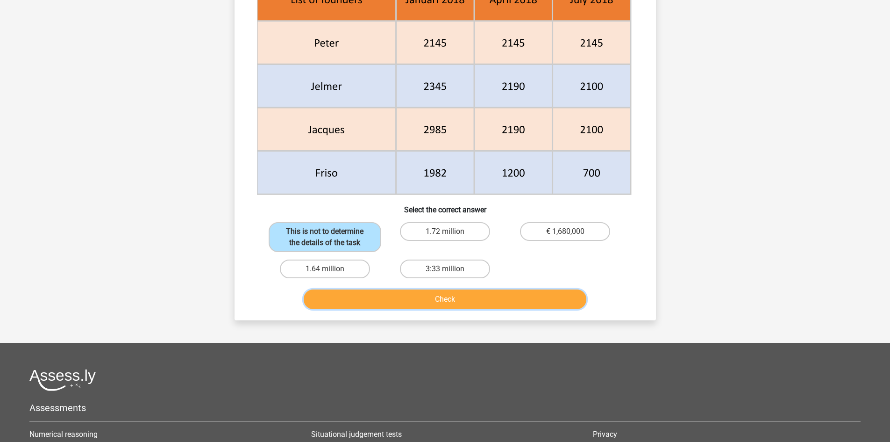
click at [371, 303] on button "Check" at bounding box center [445, 299] width 283 height 20
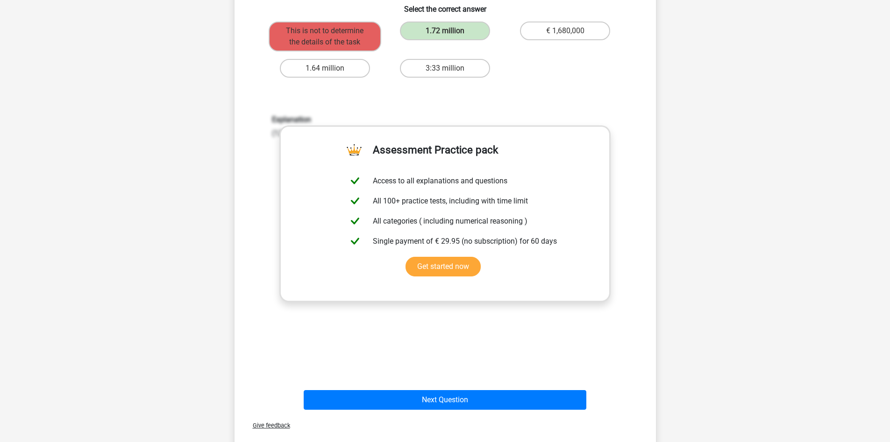
scroll to position [701, 0]
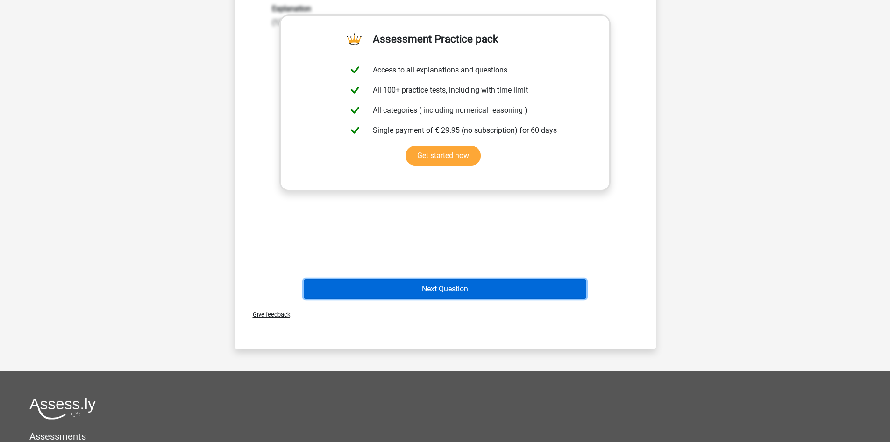
click at [458, 279] on button "Next Question" at bounding box center [445, 289] width 283 height 20
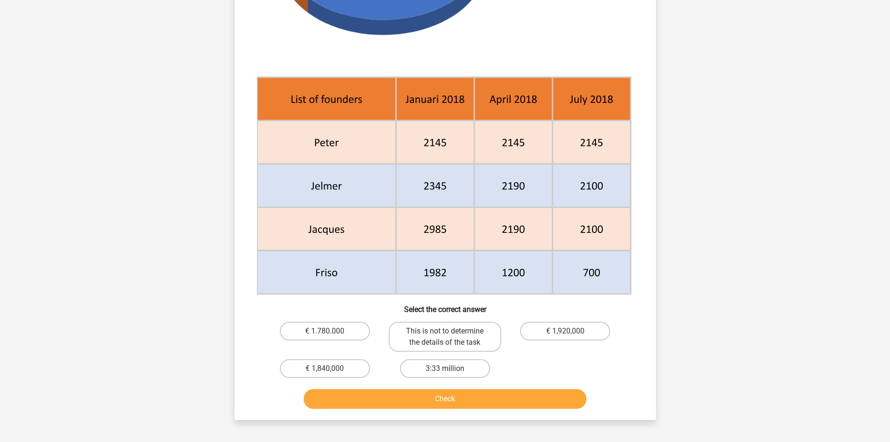
scroll to position [358, 0]
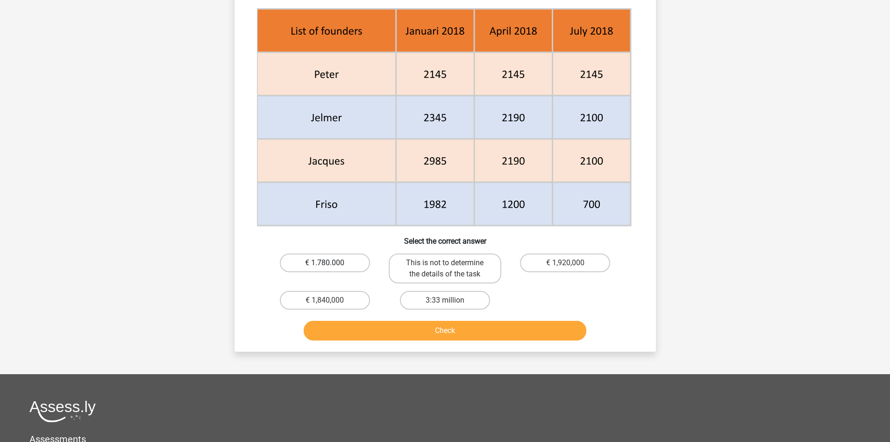
click at [326, 260] on label "€ 1.780.000" at bounding box center [325, 262] width 90 height 19
click at [326, 263] on input "€ 1.780.000" at bounding box center [328, 266] width 6 height 6
radio input "true"
click at [374, 332] on button "Check" at bounding box center [445, 331] width 283 height 20
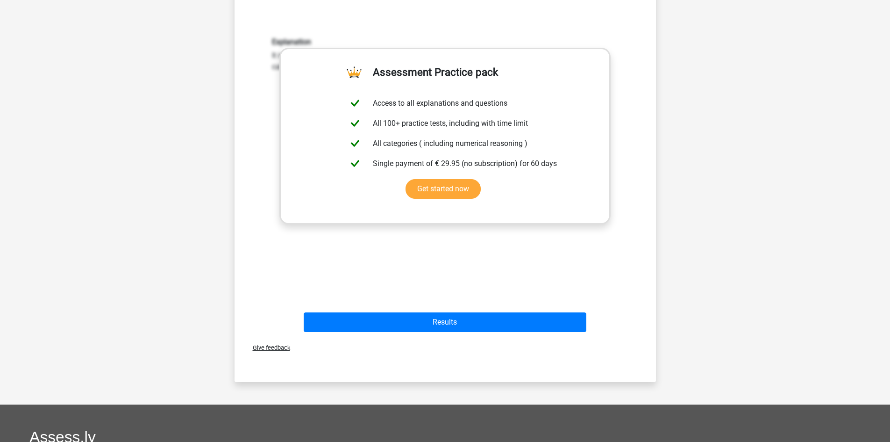
scroll to position [748, 0]
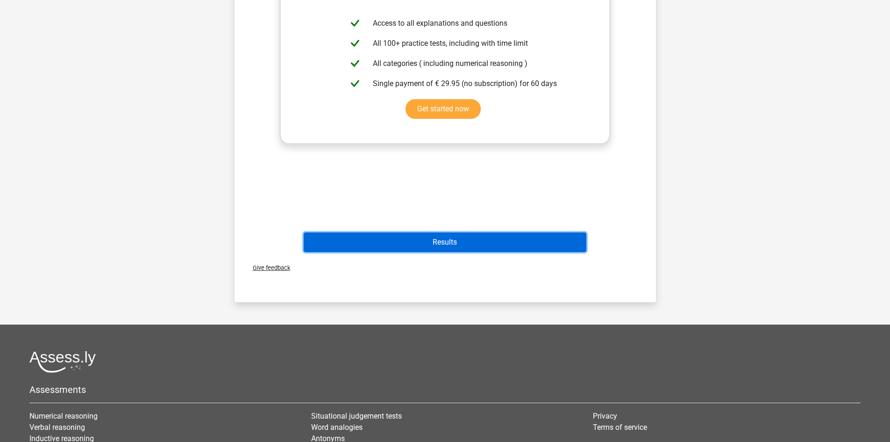
click at [486, 245] on button "Results" at bounding box center [445, 242] width 283 height 20
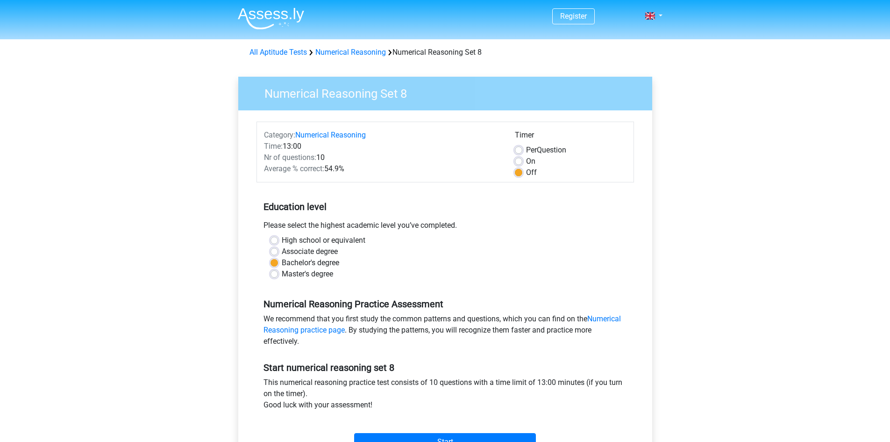
scroll to position [93, 0]
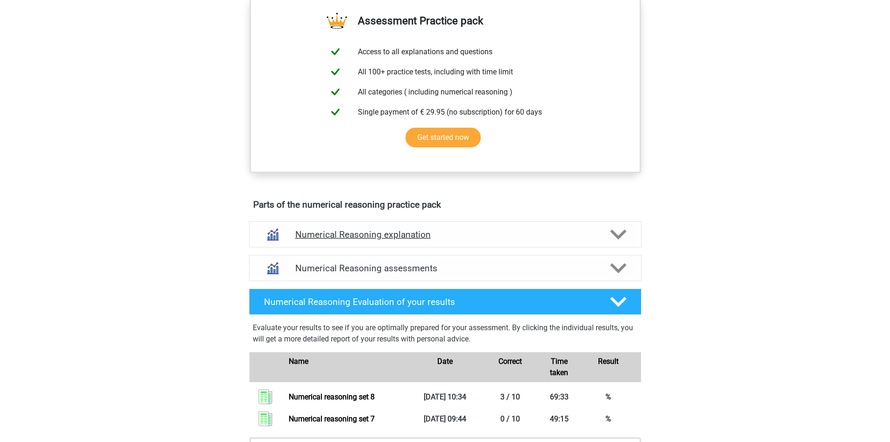
scroll to position [436, 0]
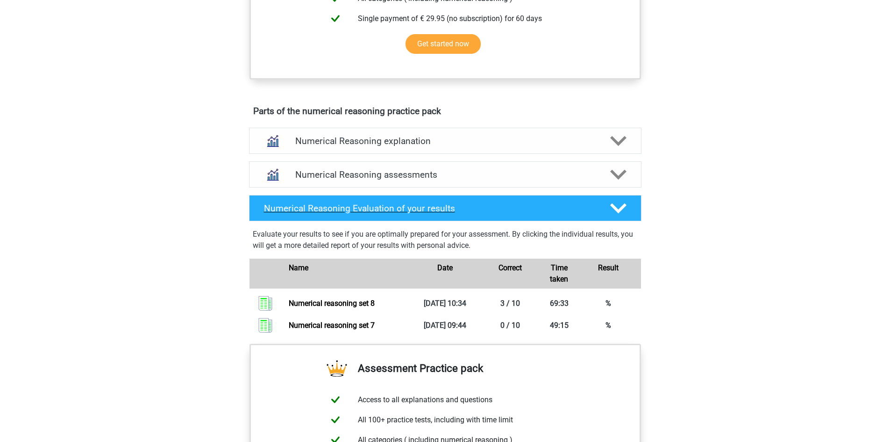
click at [399, 214] on div "Numerical Reasoning Evaluation of your results" at bounding box center [445, 208] width 393 height 26
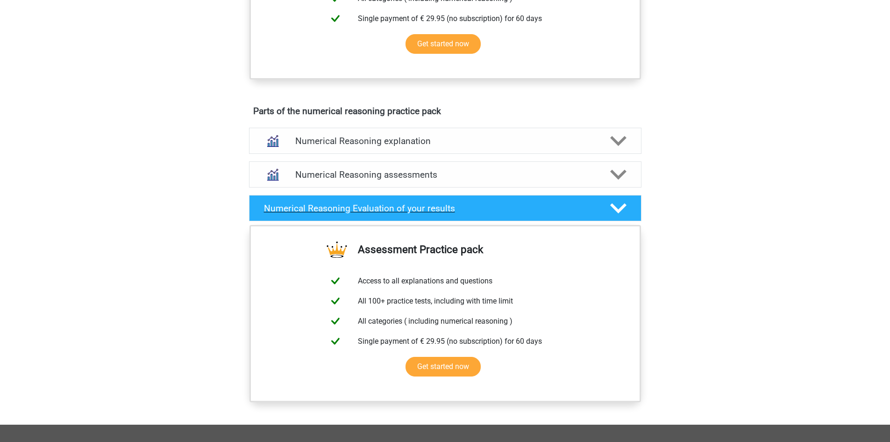
click at [399, 214] on div "Numerical Reasoning Evaluation of your results" at bounding box center [445, 208] width 393 height 26
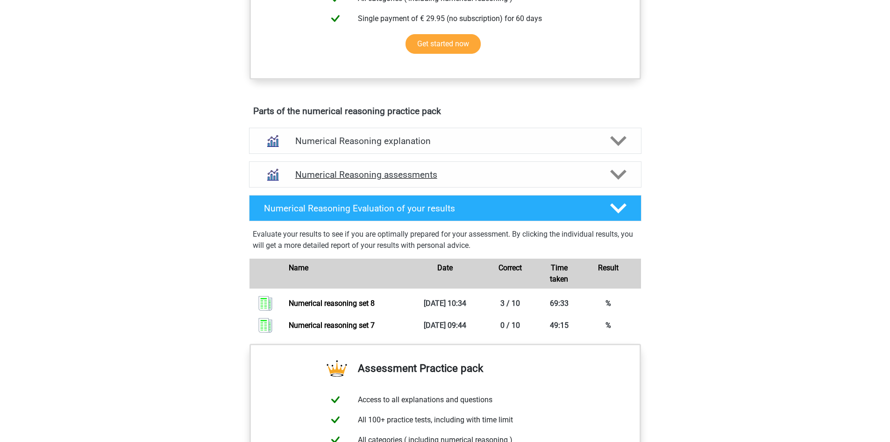
click at [390, 180] on h4 "Numerical Reasoning assessments" at bounding box center [445, 174] width 300 height 11
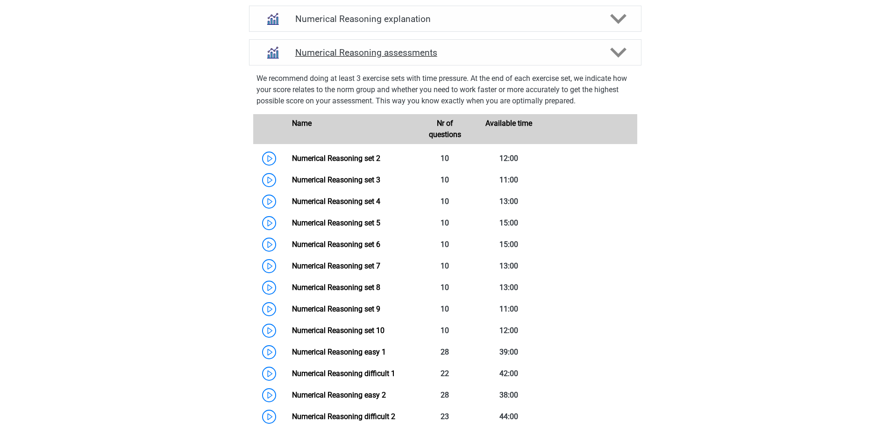
scroll to position [623, 0]
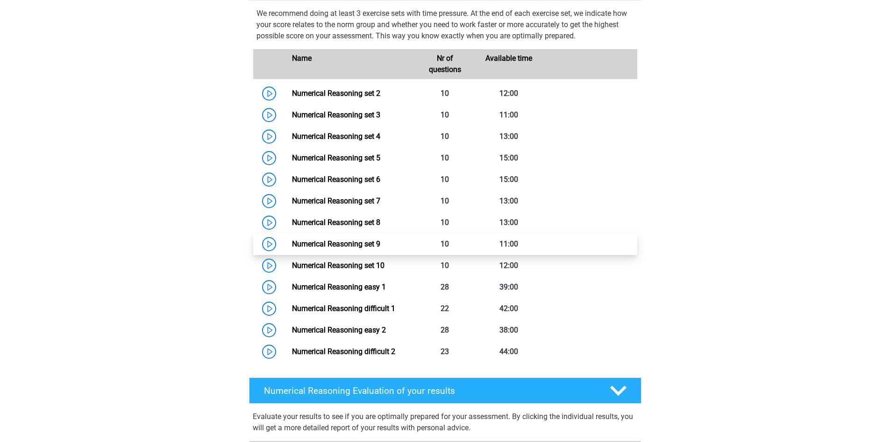
click at [380, 248] on link "Numerical Reasoning set 9" at bounding box center [336, 243] width 88 height 9
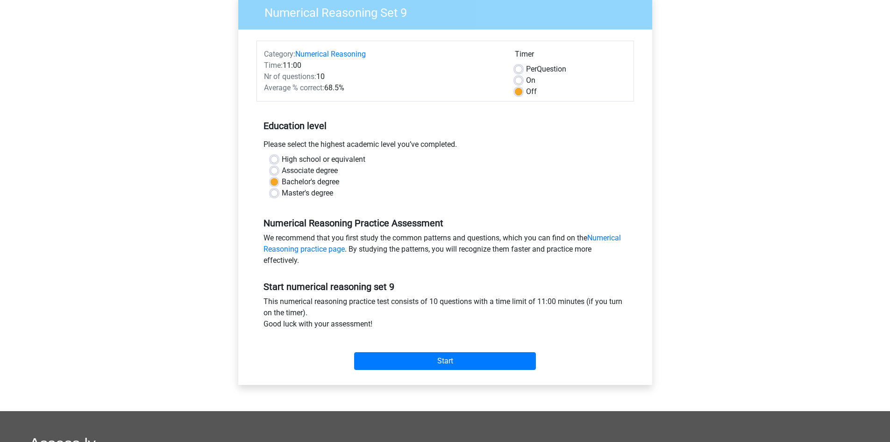
scroll to position [93, 0]
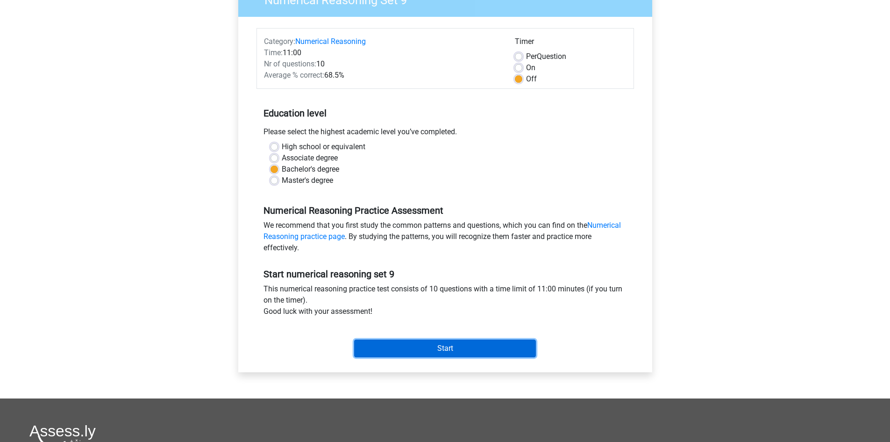
click at [470, 347] on input "Start" at bounding box center [445, 348] width 182 height 18
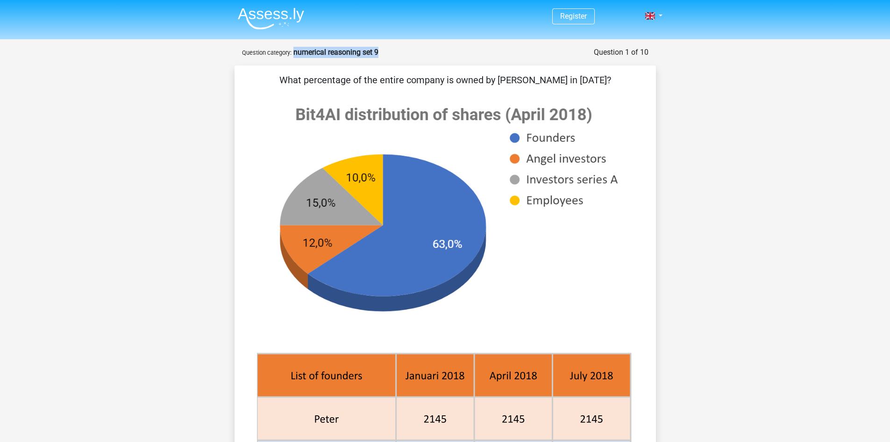
drag, startPoint x: 293, startPoint y: 51, endPoint x: 381, endPoint y: 49, distance: 87.9
click at [381, 49] on div "Question 1 of 10 Question category: numerical reasoning set 9" at bounding box center [445, 52] width 407 height 11
copy strong "numerical reasoning set 9"
click at [648, 172] on div "What percentage of the entire company is owned by Jelmer in April 2018? Select …" at bounding box center [445, 380] width 414 height 615
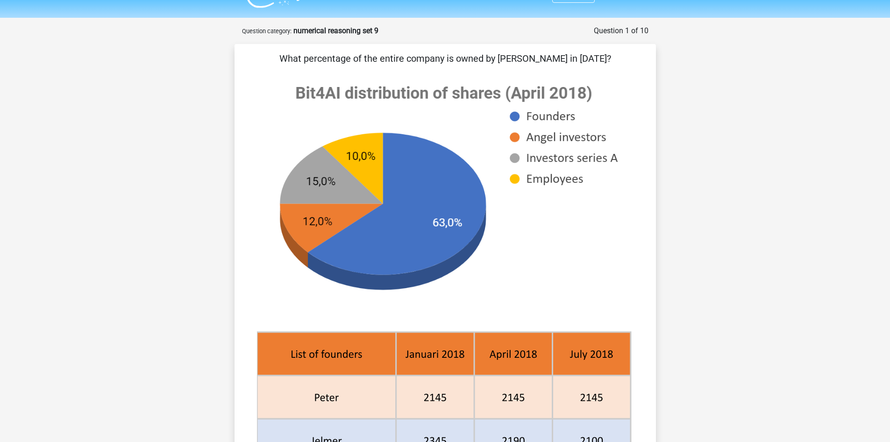
scroll to position [31, 0]
